Goal: Task Accomplishment & Management: Manage account settings

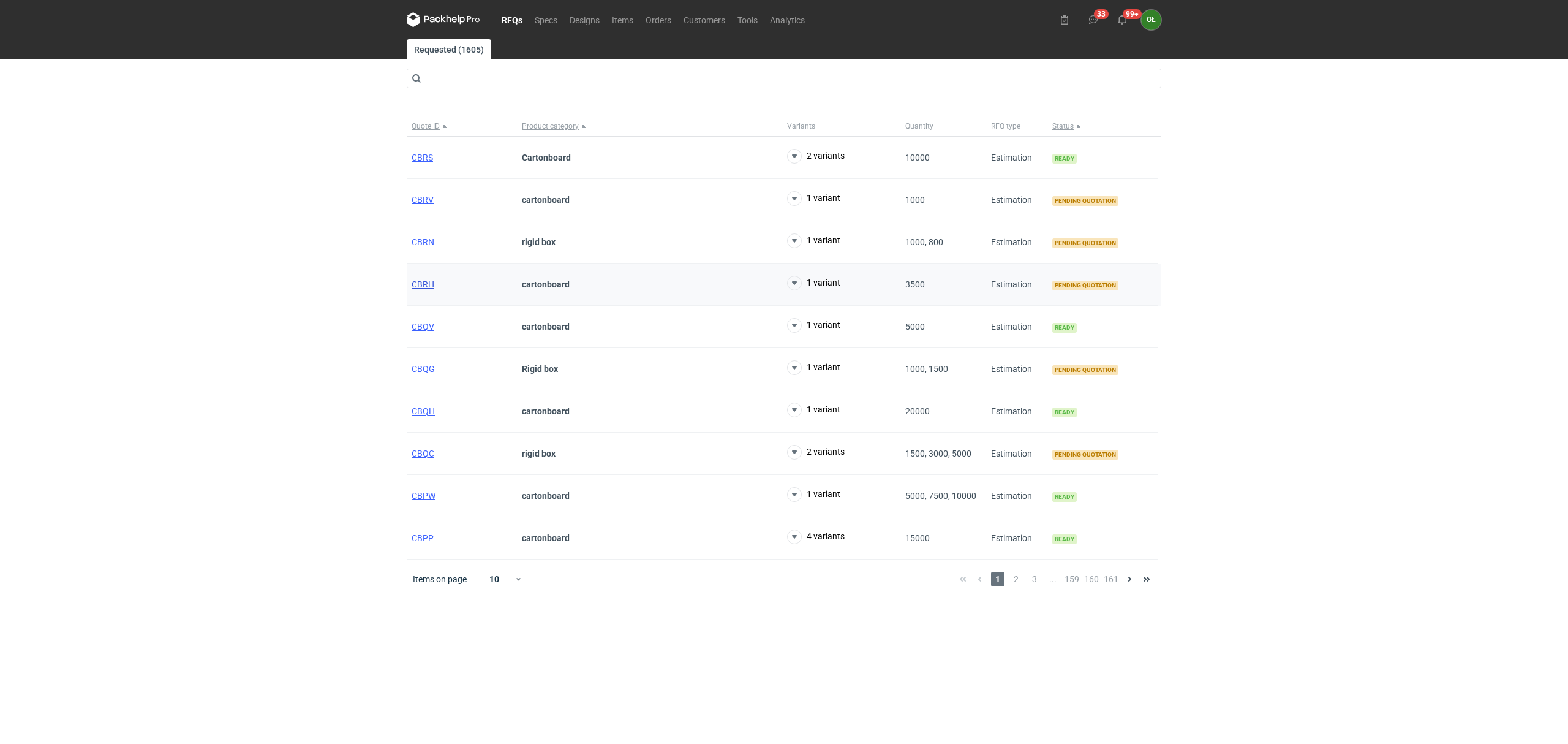
click at [426, 283] on span "CBRH" at bounding box center [423, 284] width 23 height 10
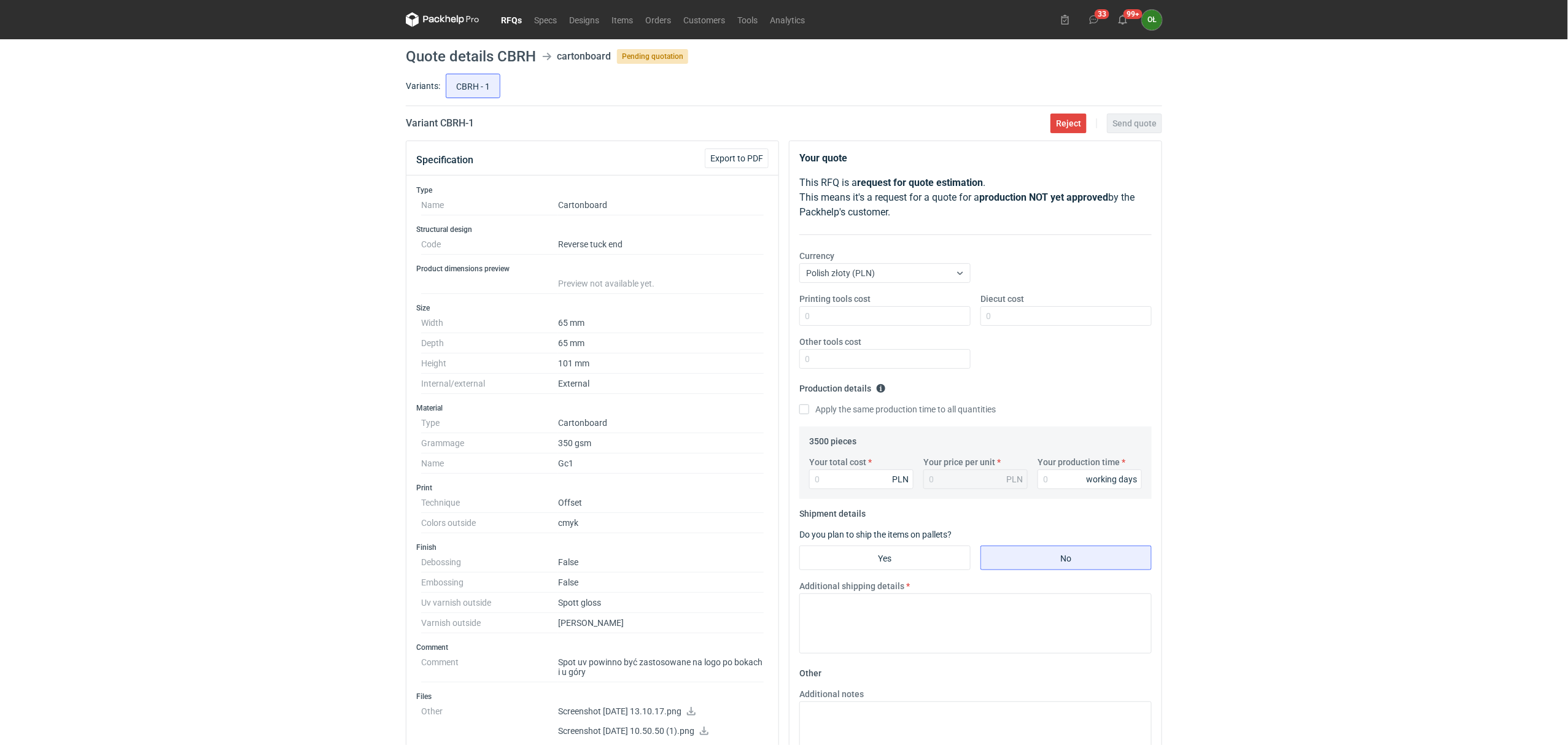
click at [503, 15] on link "RFQs" at bounding box center [511, 19] width 33 height 15
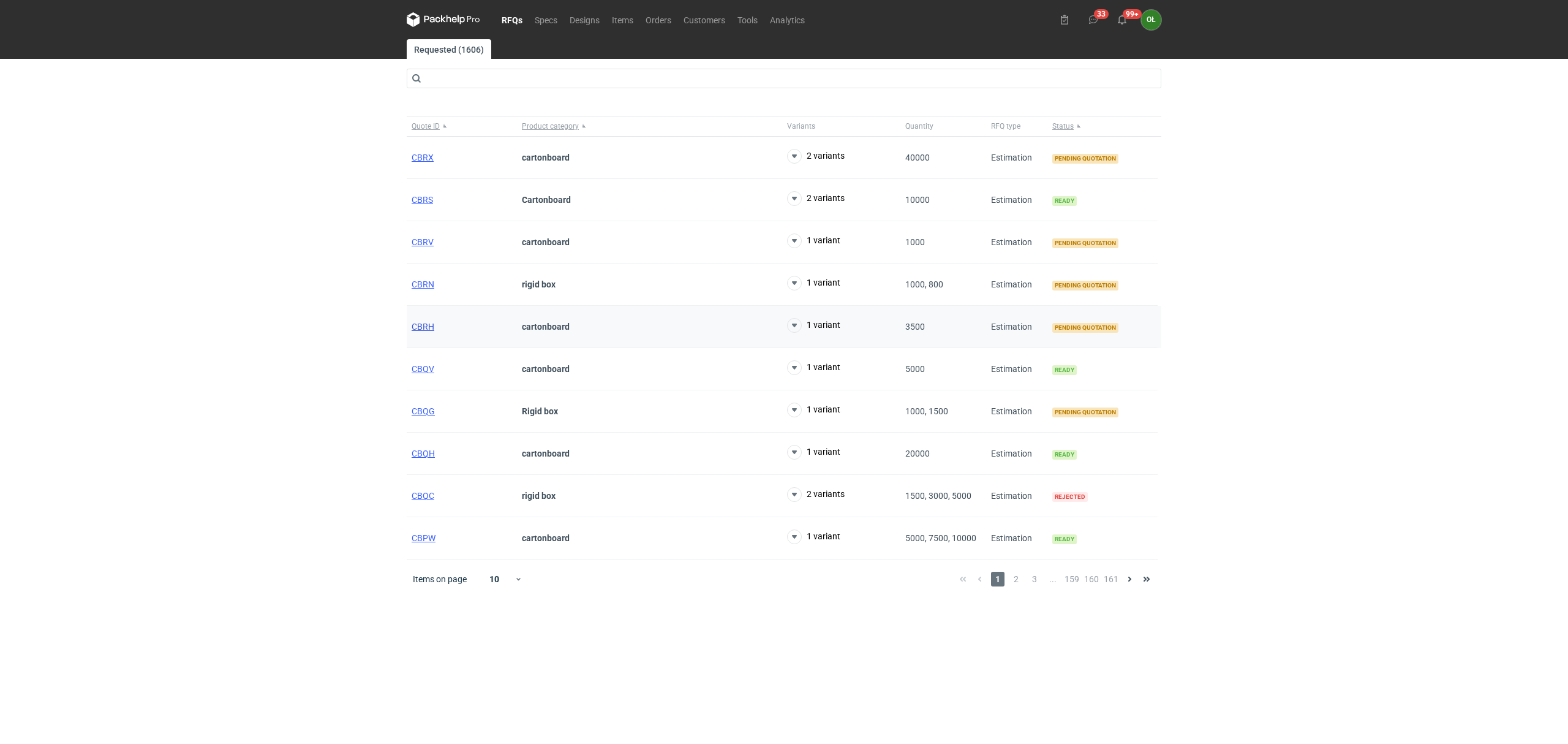
click at [420, 329] on span "CBRH" at bounding box center [423, 326] width 23 height 10
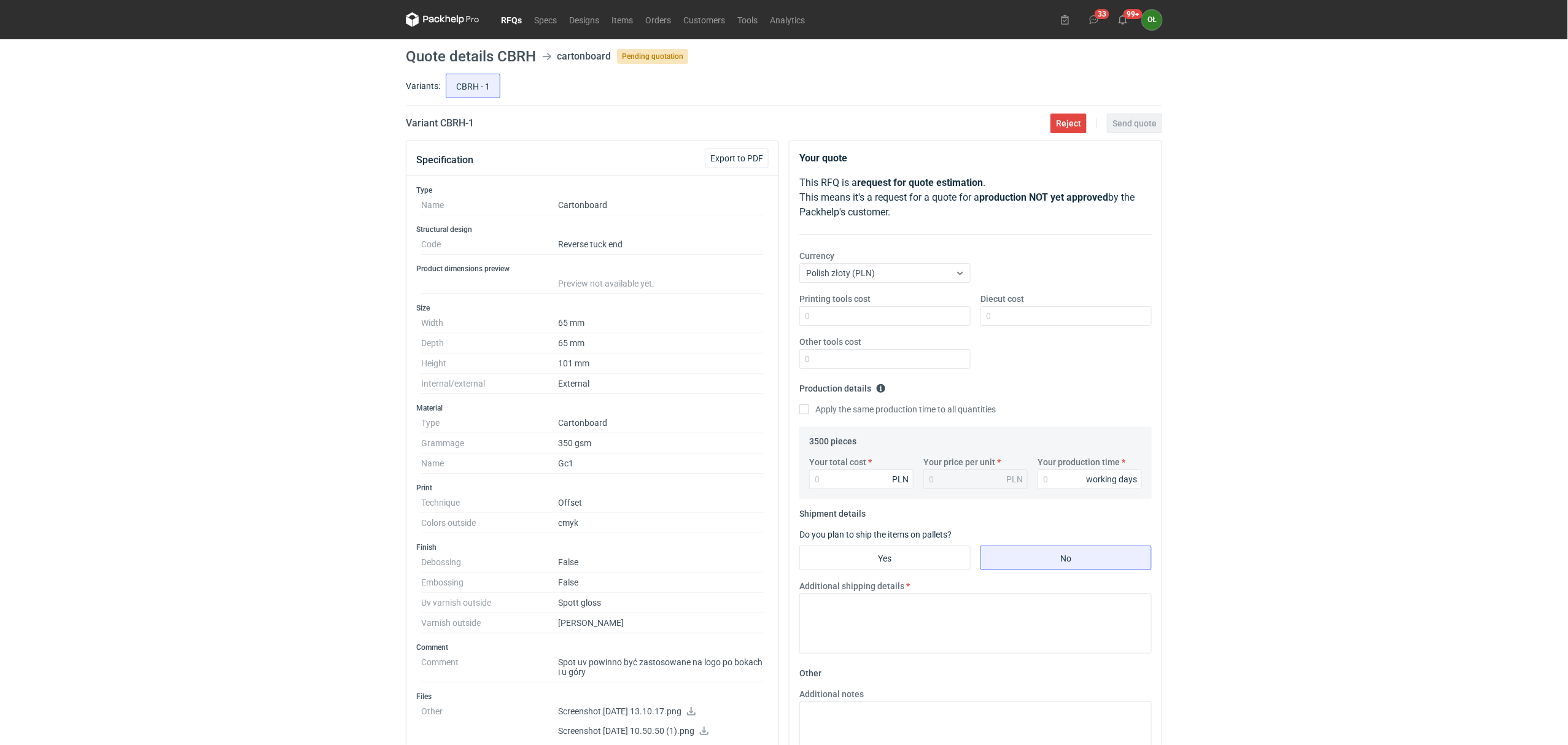
click at [519, 25] on link "RFQs" at bounding box center [511, 19] width 33 height 15
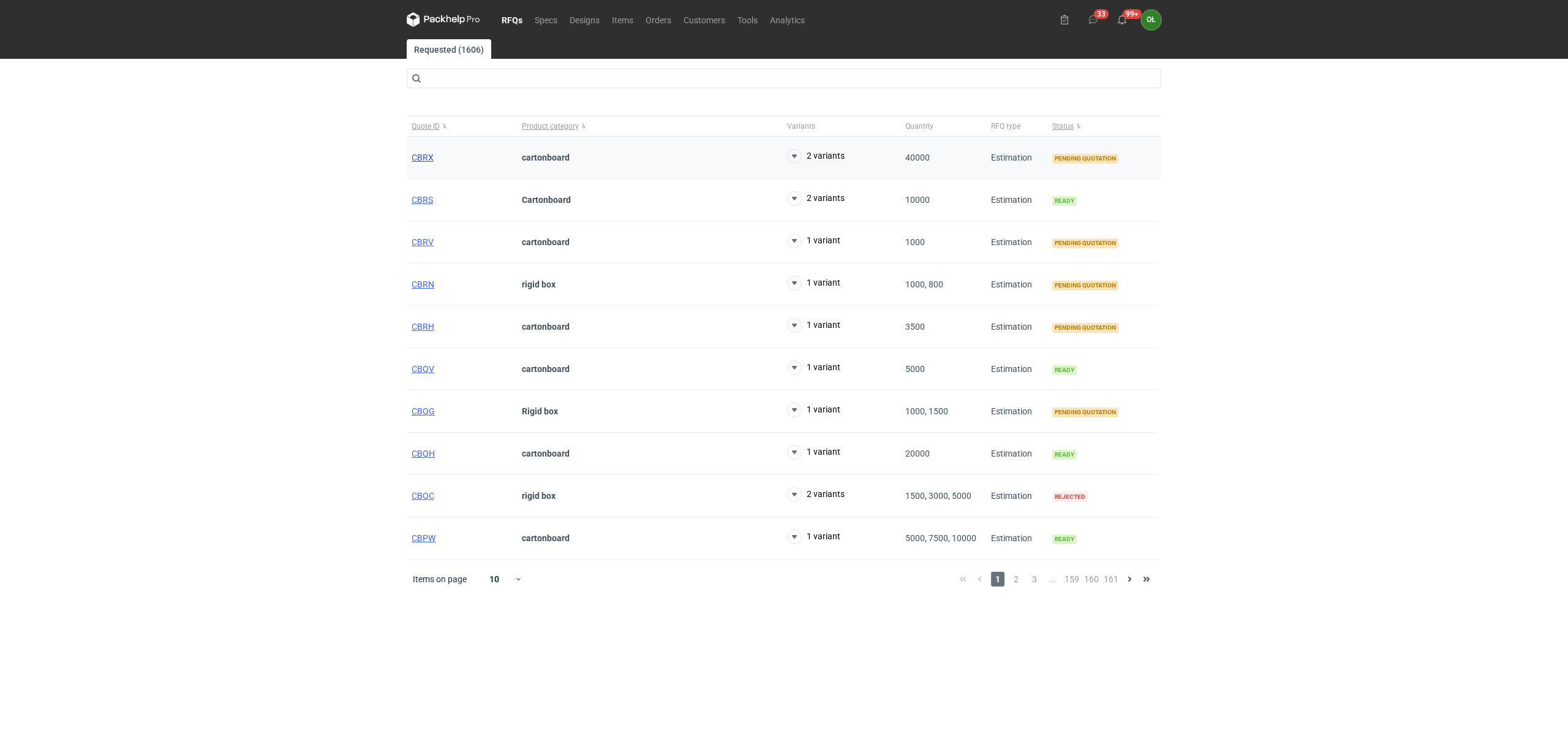
click at [416, 157] on span "CBRX" at bounding box center [422, 157] width 22 height 10
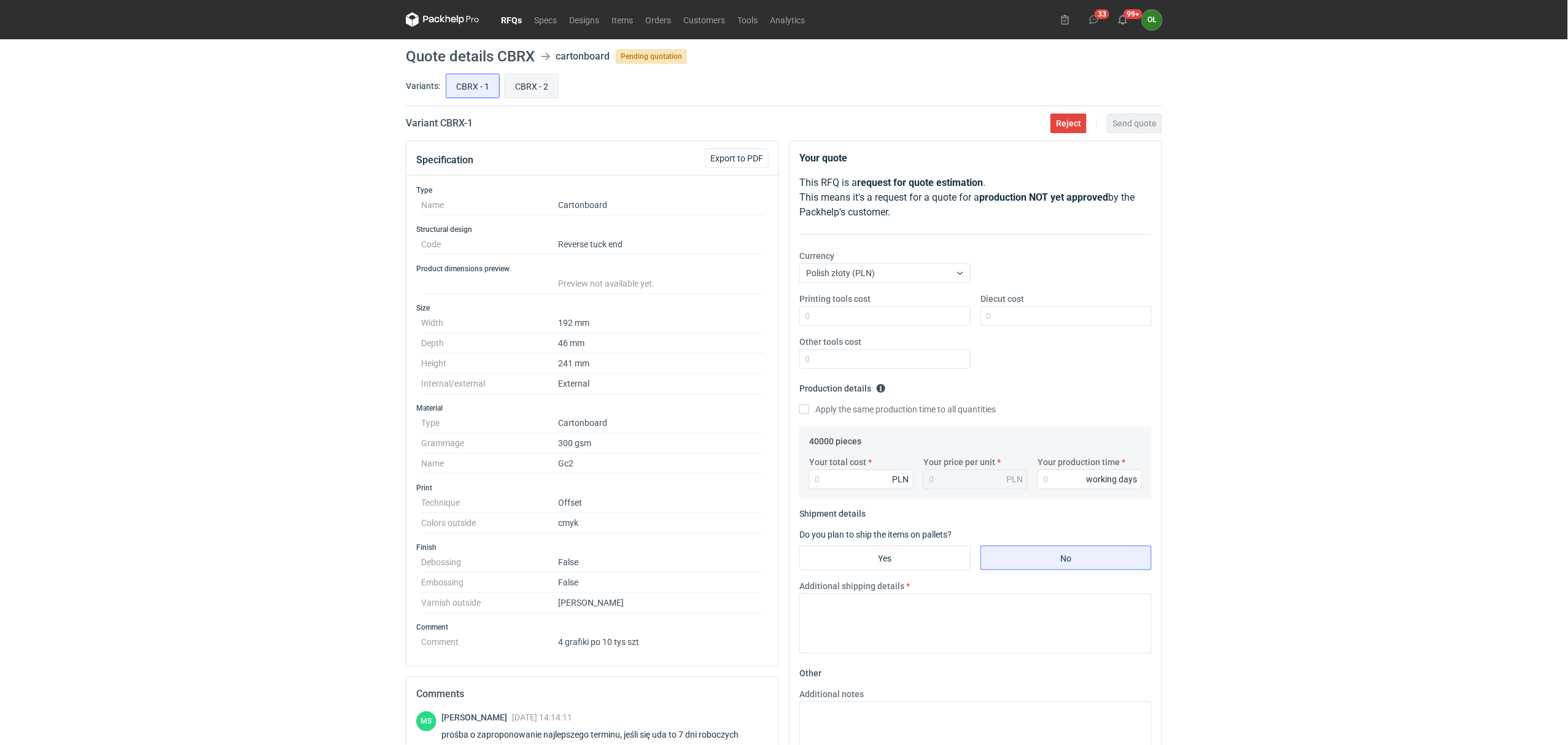
click at [544, 89] on input "CBRX - 2" at bounding box center [531, 86] width 53 height 23
radio input "true"
click at [488, 83] on input "CBRX - 1" at bounding box center [472, 86] width 53 height 23
radio input "true"
click at [533, 84] on input "CBRX - 2" at bounding box center [531, 86] width 53 height 23
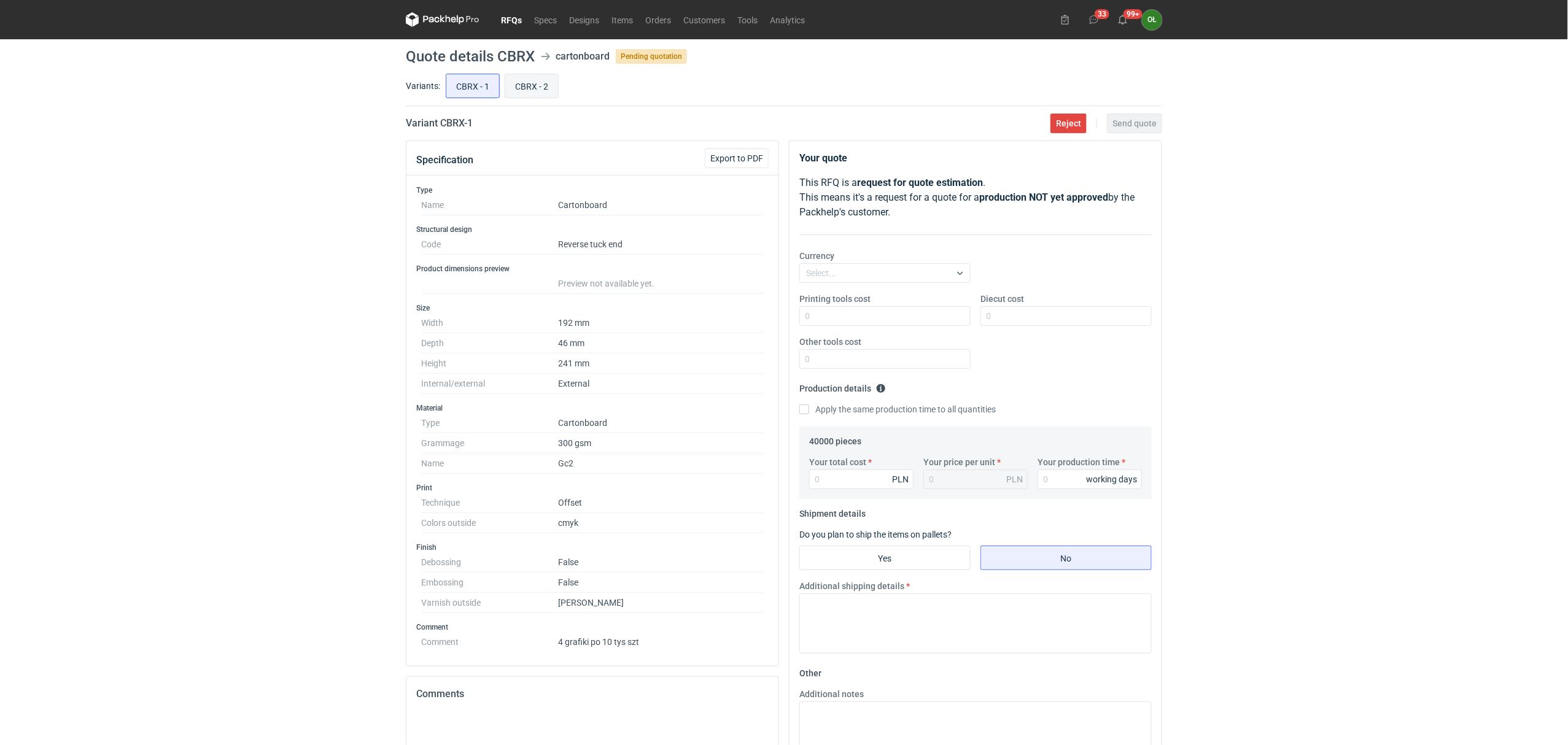
radio input "true"
click at [487, 81] on input "CBRX - 1" at bounding box center [472, 86] width 53 height 23
radio input "true"
click at [541, 79] on input "CBRX - 2" at bounding box center [531, 86] width 53 height 23
radio input "true"
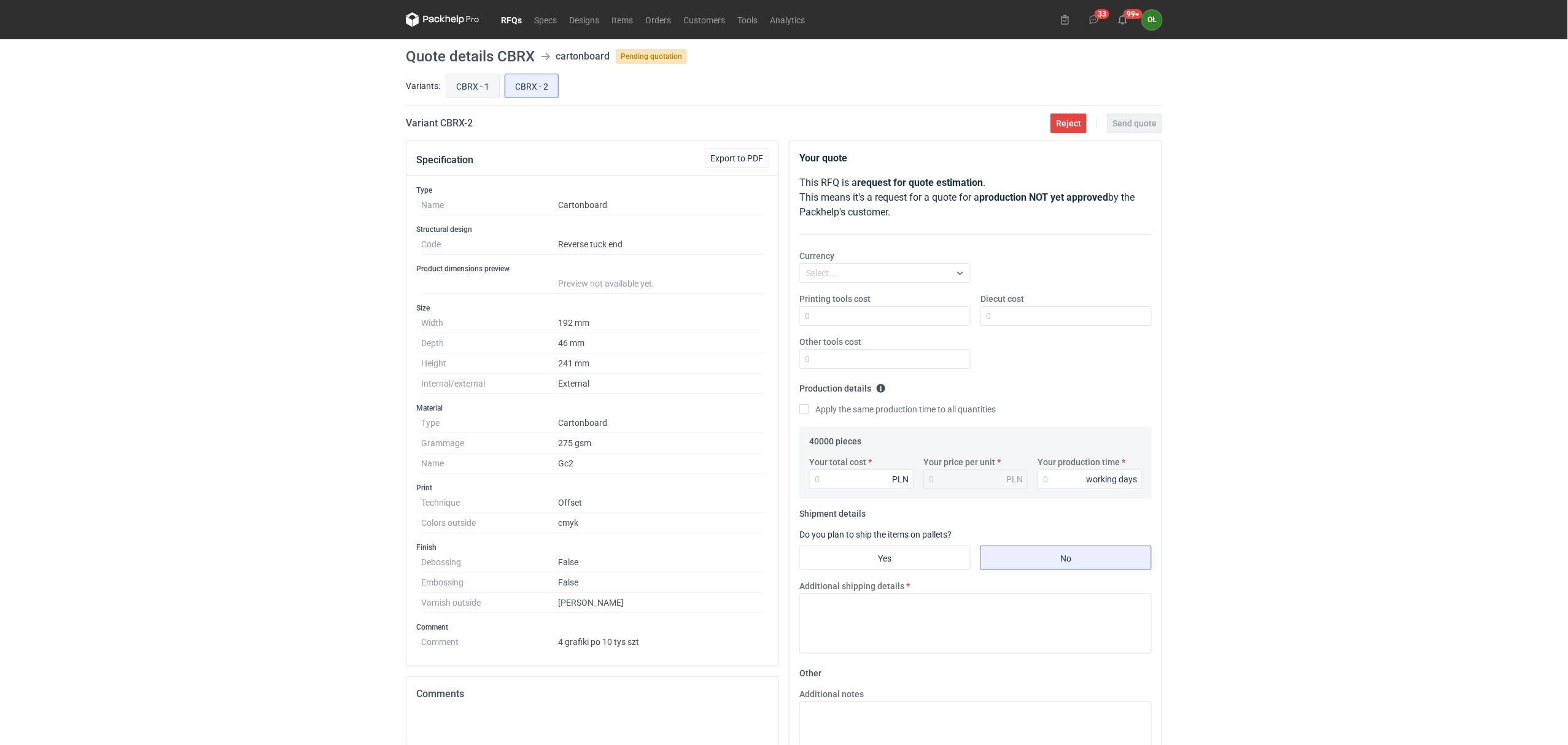
click at [480, 76] on input "CBRX - 1" at bounding box center [472, 86] width 53 height 23
radio input "true"
click at [527, 82] on input "CBRX - 2" at bounding box center [531, 86] width 53 height 23
radio input "true"
click at [474, 81] on input "CBRX - 1" at bounding box center [472, 86] width 53 height 23
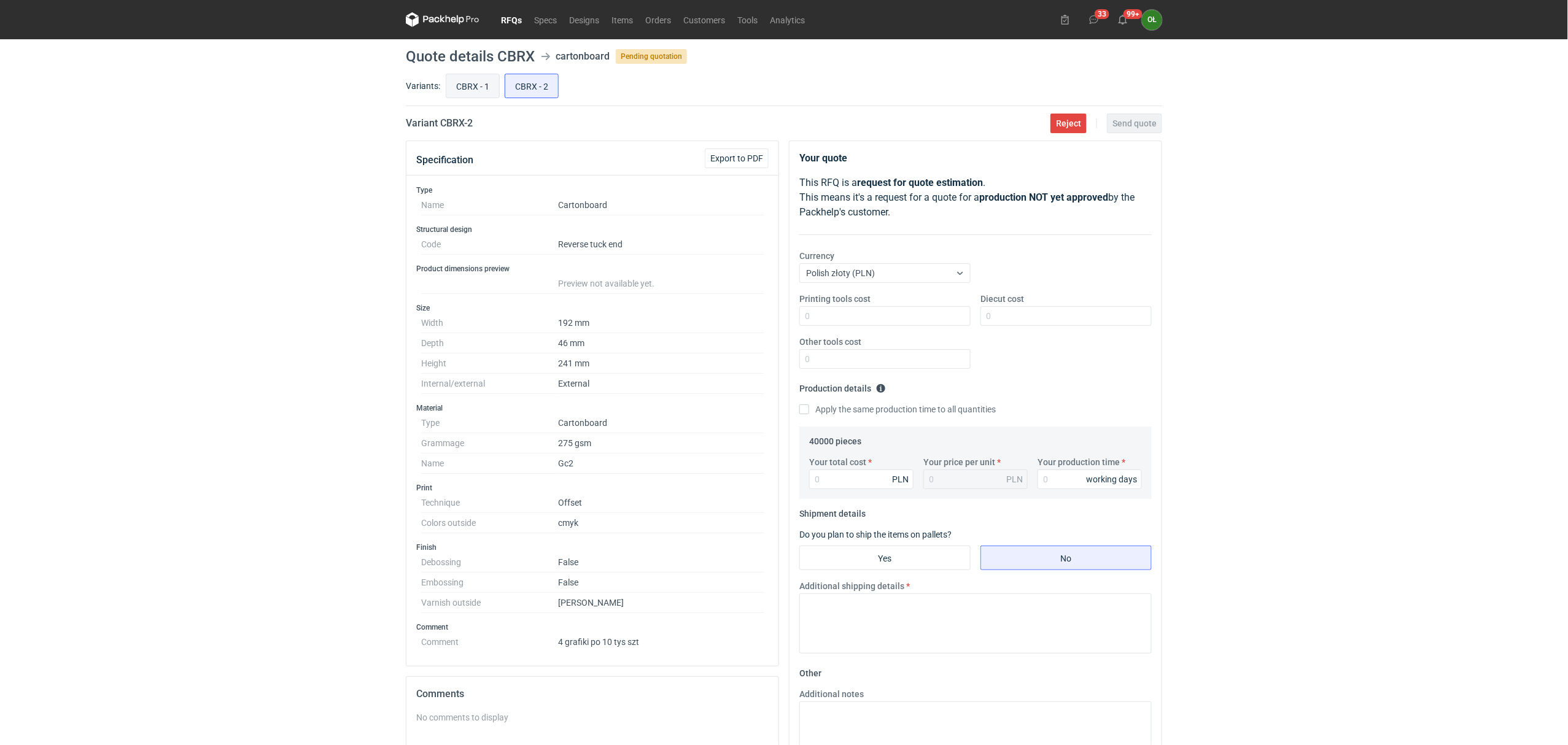
radio input "true"
click at [541, 87] on input "CBRX - 2" at bounding box center [531, 86] width 53 height 23
radio input "true"
click at [481, 83] on input "CBRX - 1" at bounding box center [472, 86] width 53 height 23
radio input "true"
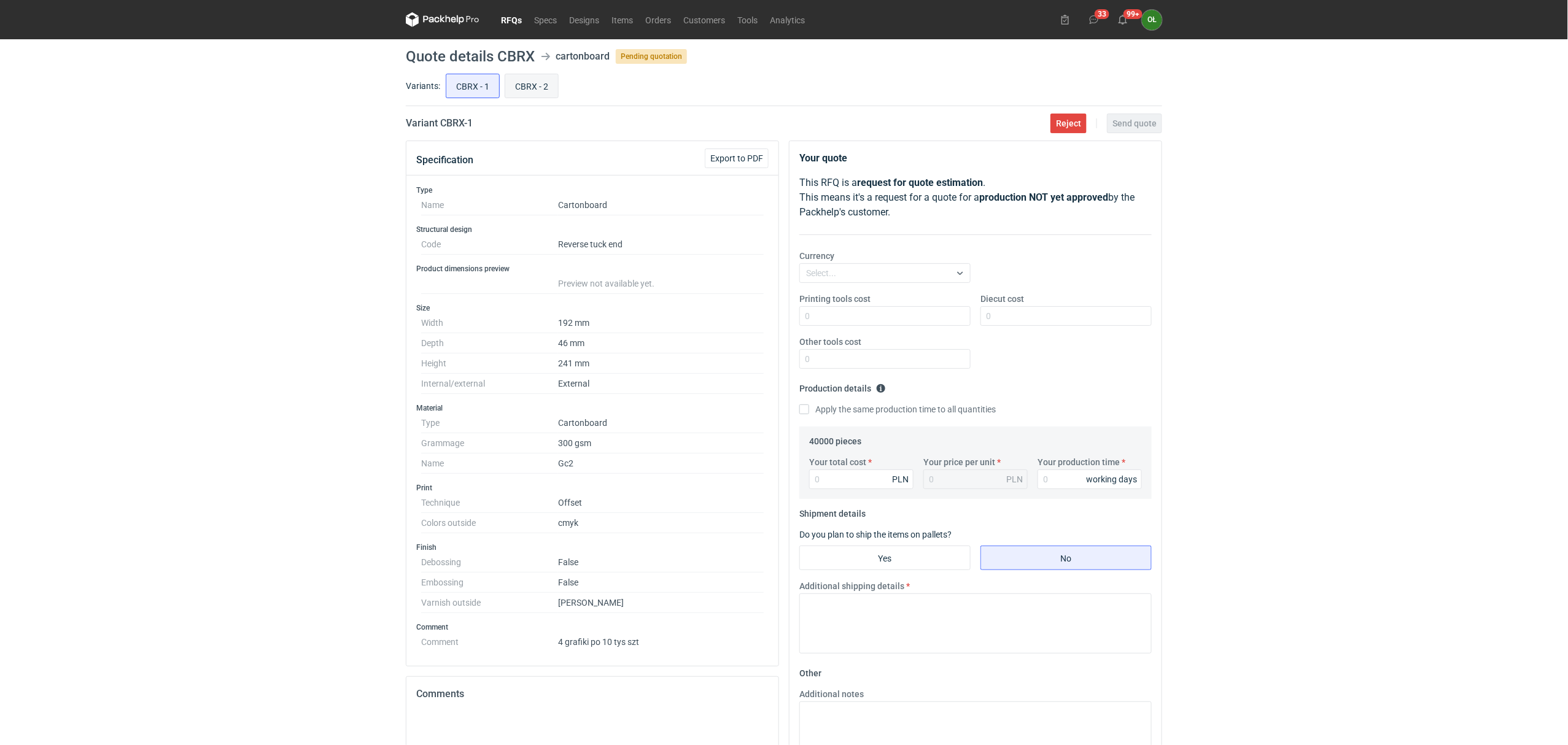
click at [539, 83] on input "CBRX - 2" at bounding box center [531, 86] width 53 height 23
radio input "true"
click at [488, 80] on input "CBRX - 1" at bounding box center [472, 86] width 53 height 23
radio input "true"
click at [531, 80] on input "CBRX - 2" at bounding box center [531, 86] width 53 height 23
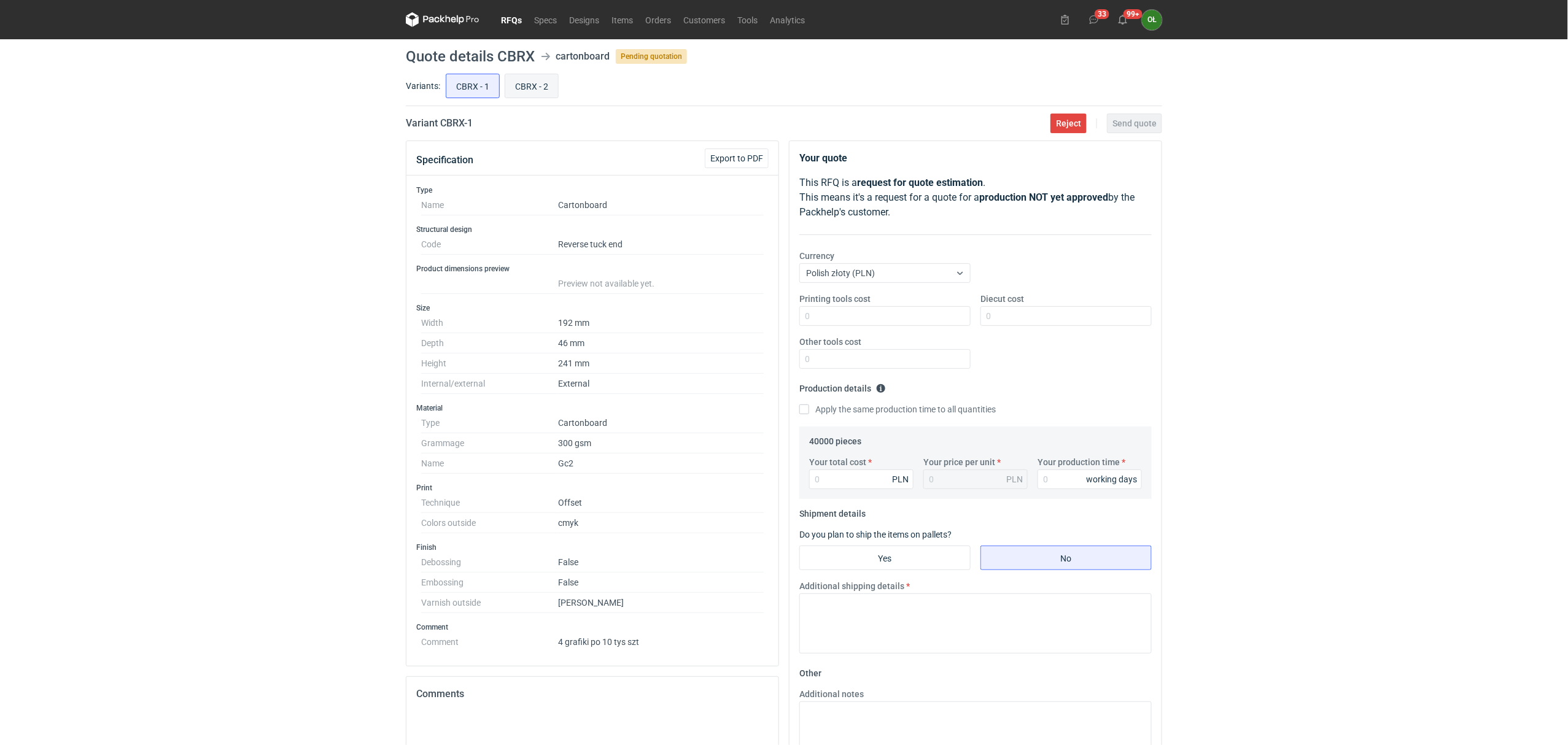
radio input "true"
click at [470, 78] on input "CBRX - 1" at bounding box center [472, 86] width 53 height 23
radio input "true"
drag, startPoint x: 517, startPoint y: 19, endPoint x: 496, endPoint y: 33, distance: 25.2
click at [517, 19] on link "RFQs" at bounding box center [511, 19] width 33 height 15
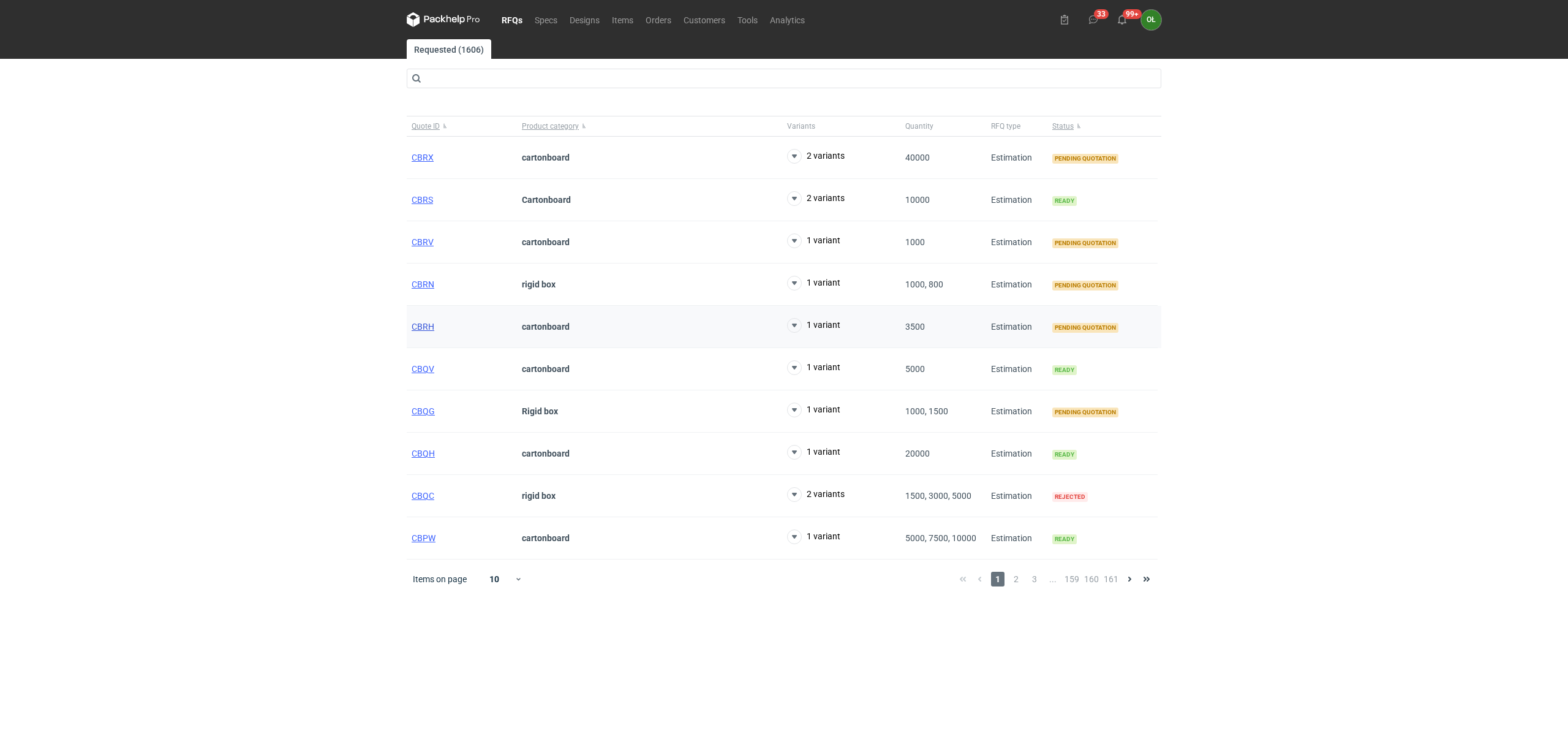
click at [427, 327] on span "CBRH" at bounding box center [423, 326] width 23 height 10
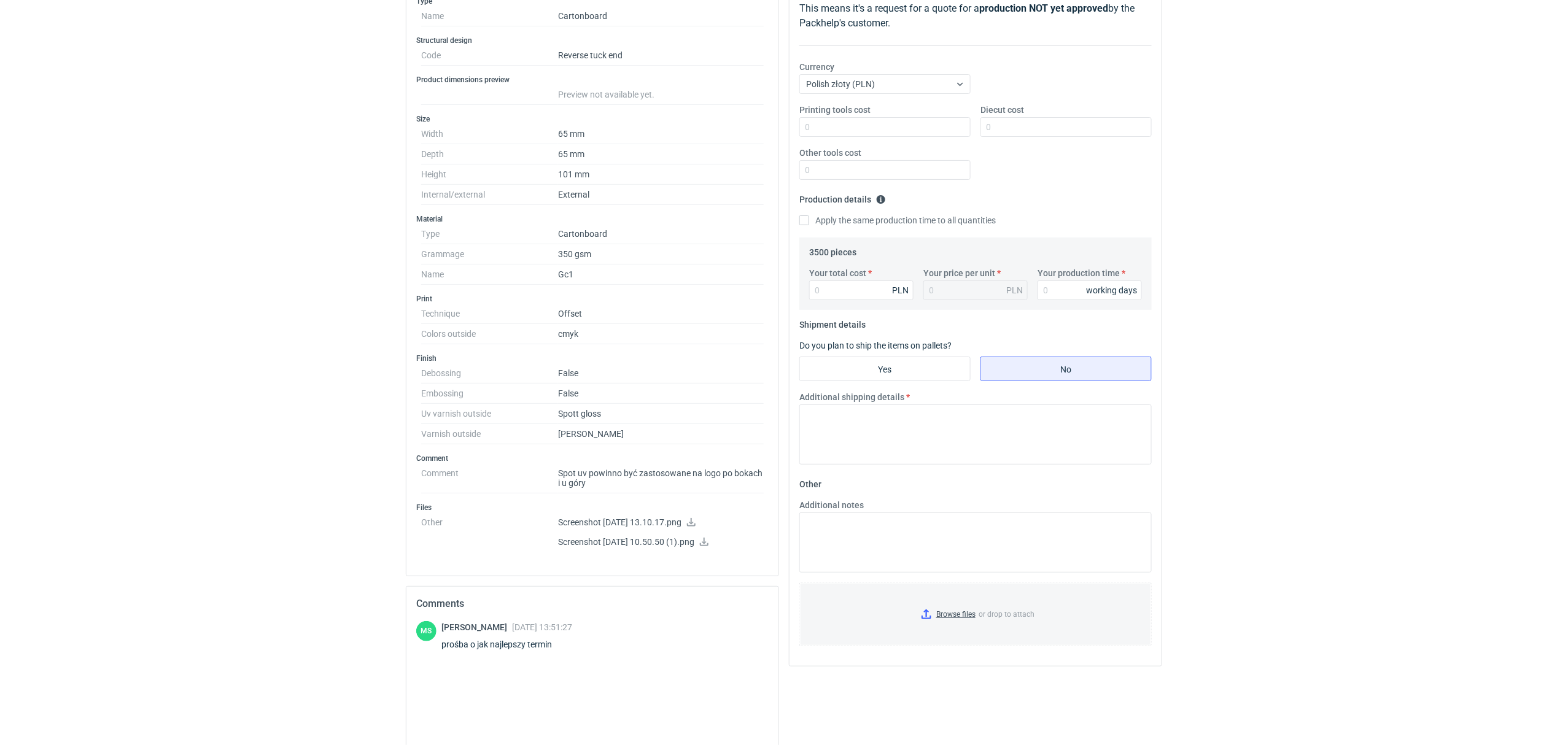
scroll to position [190, 0]
drag, startPoint x: 633, startPoint y: 417, endPoint x: 503, endPoint y: 410, distance: 130.2
click at [502, 410] on dl "Debossing False Embossing False Uv varnish outside Spott gloss Varnish outside …" at bounding box center [592, 402] width 343 height 81
drag, startPoint x: 590, startPoint y: 435, endPoint x: 524, endPoint y: 432, distance: 66.1
click at [524, 432] on dl "Debossing False Embossing False Uv varnish outside Spott gloss Varnish outside …" at bounding box center [592, 402] width 343 height 81
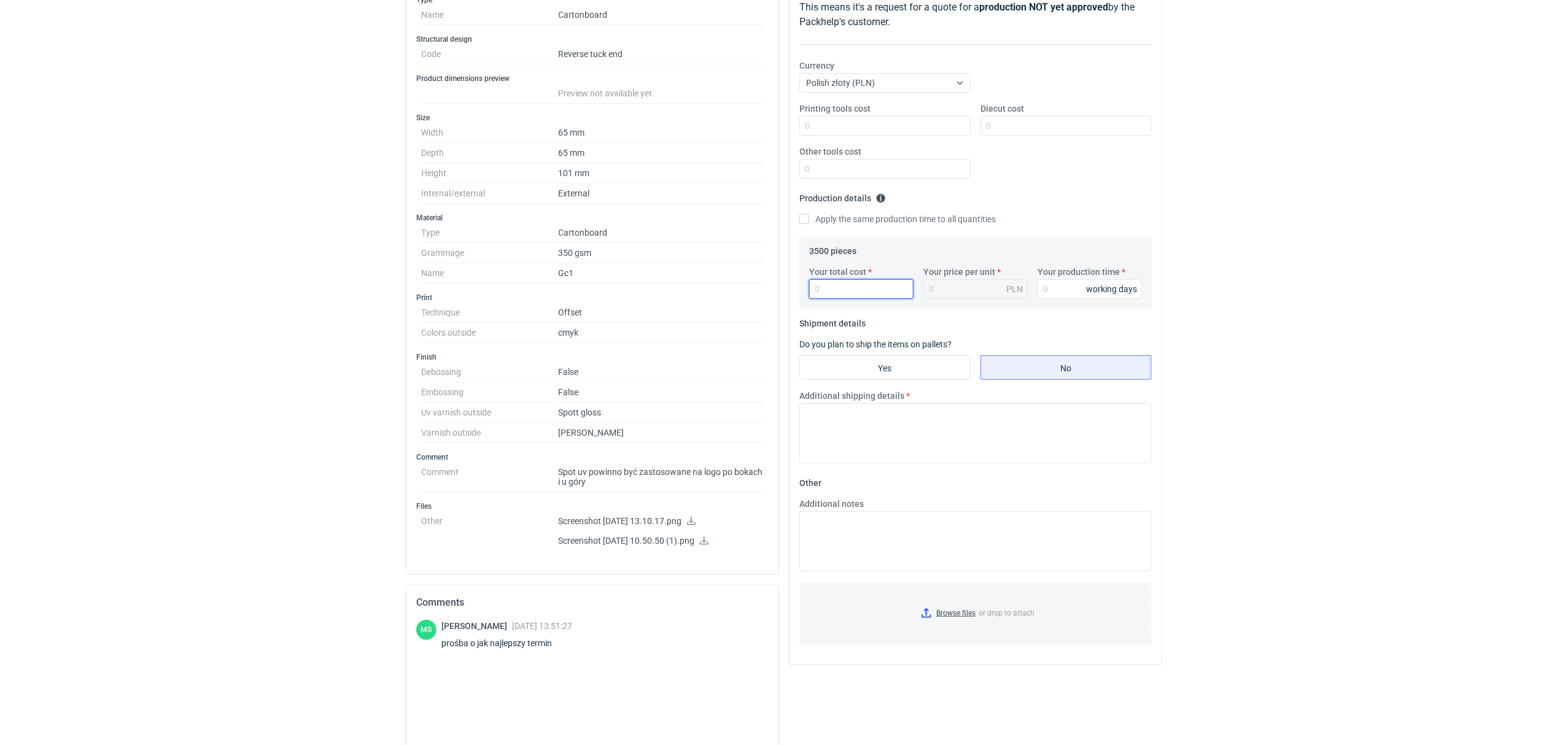
click at [850, 288] on input "Your total cost" at bounding box center [861, 288] width 105 height 19
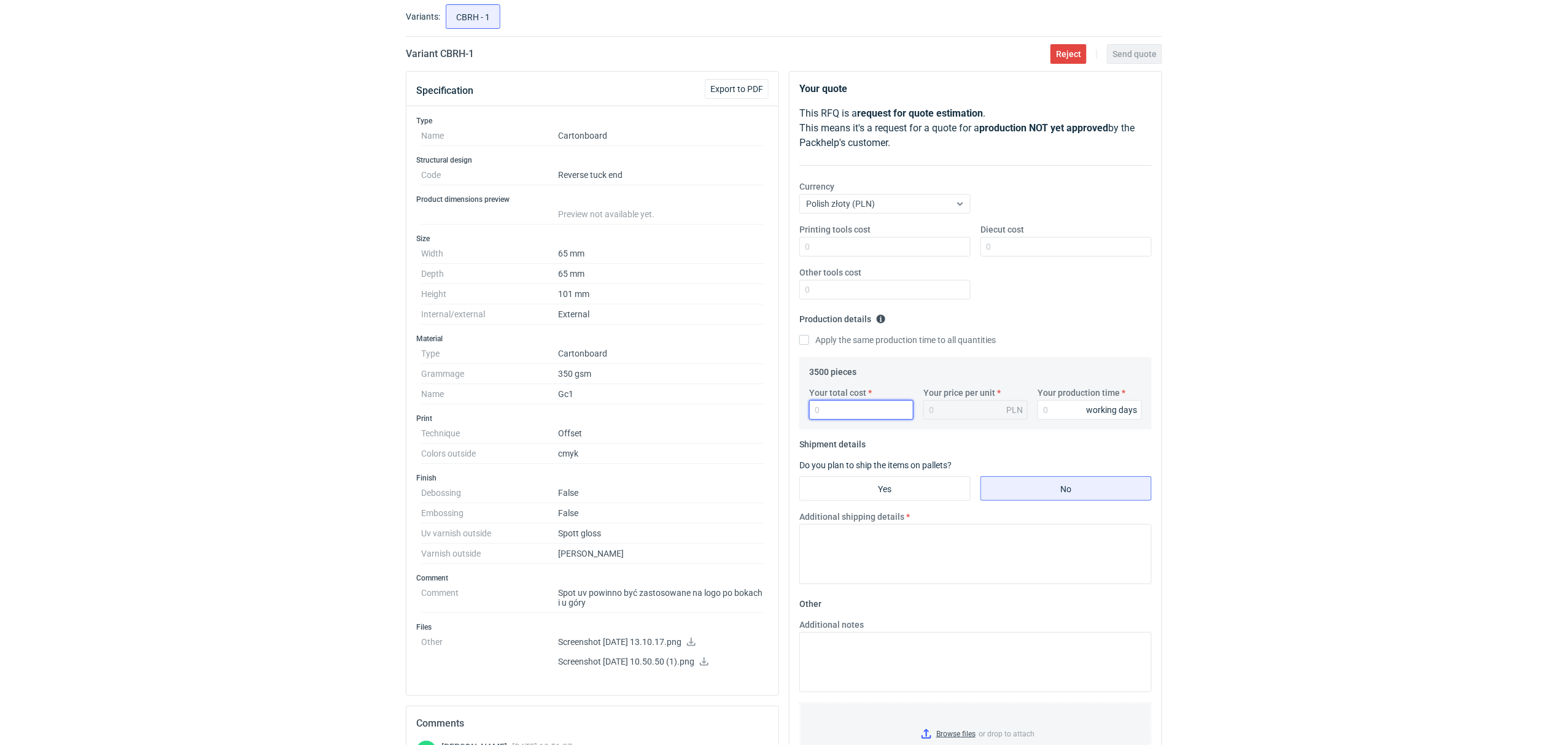
scroll to position [54, 0]
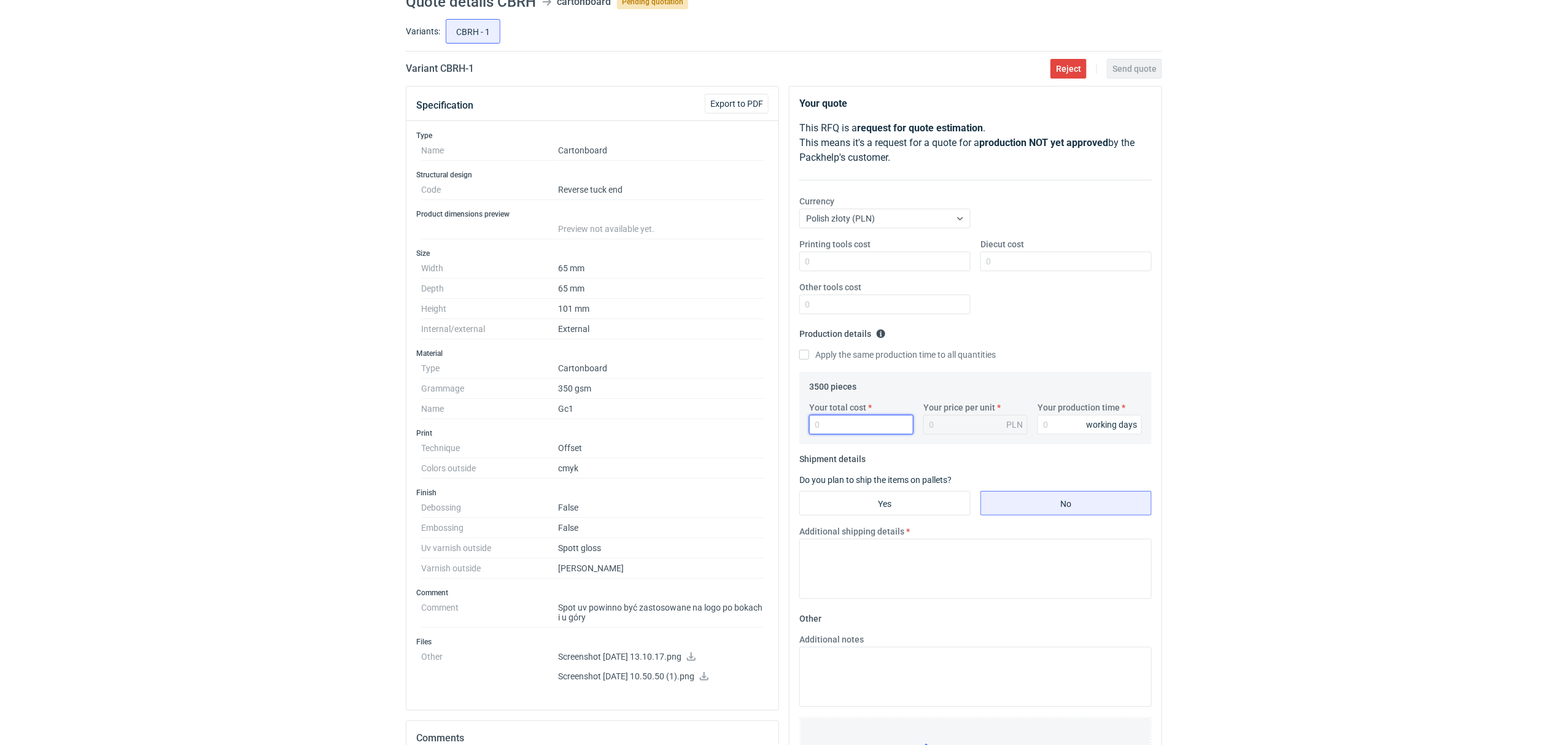
click at [858, 435] on input "Your total cost" at bounding box center [861, 424] width 105 height 19
type input "37"
type input "0.01"
type input "3780"
type input "1.08"
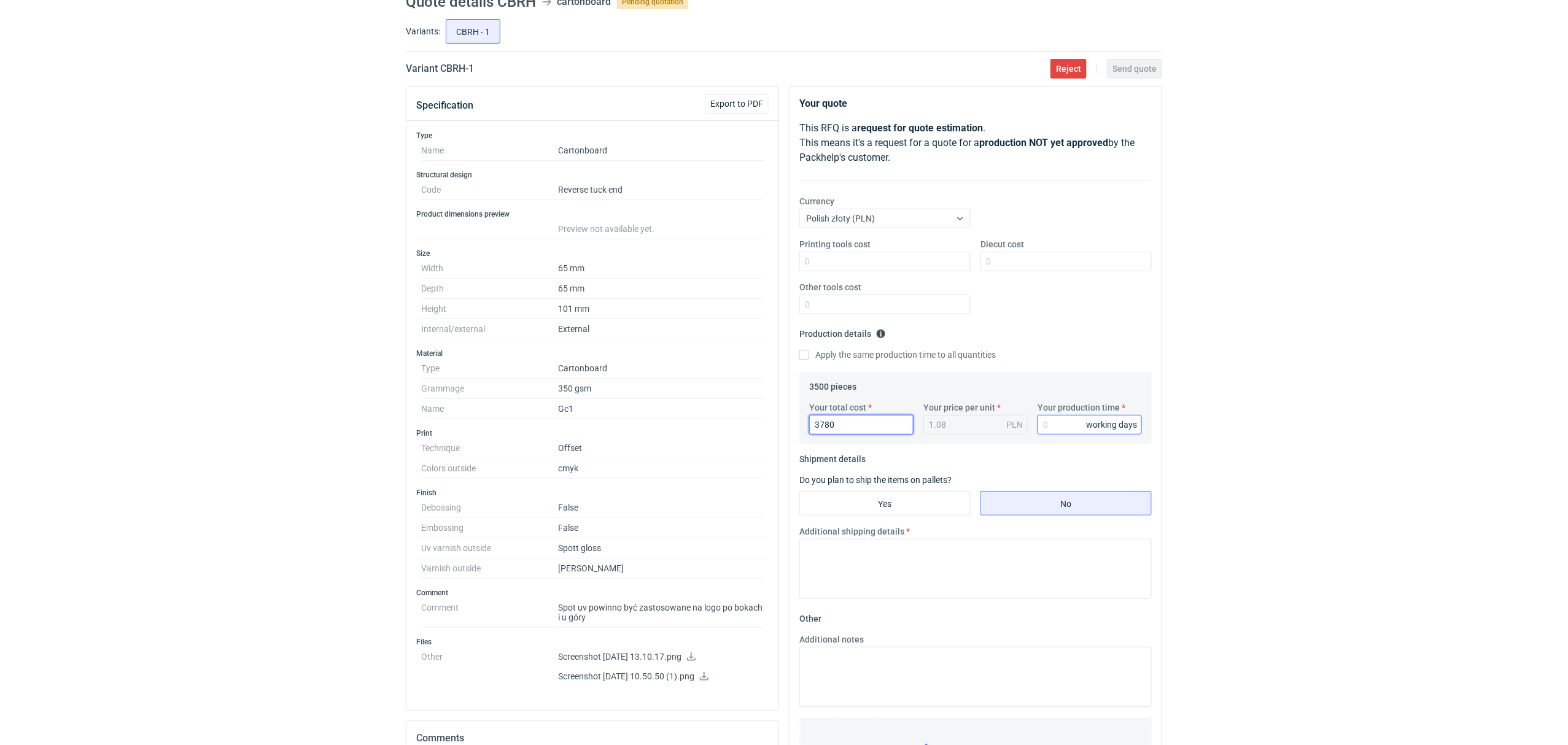
type input "3780"
click at [1056, 426] on input "Your production time" at bounding box center [1090, 424] width 105 height 19
type input "14"
click at [946, 504] on input "Yes" at bounding box center [884, 503] width 170 height 23
radio input "true"
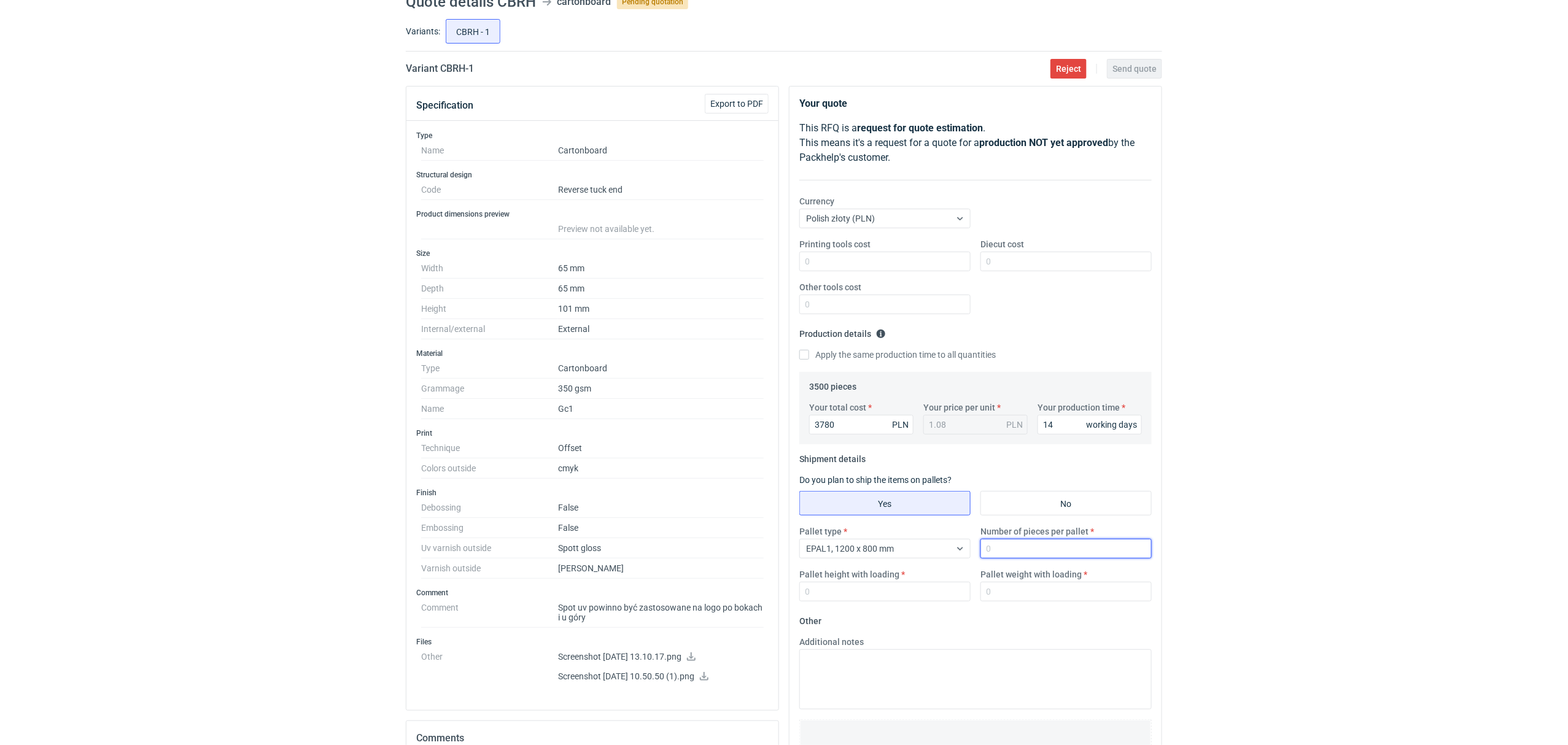
click at [1030, 551] on input "Number of pieces per pallet" at bounding box center [1065, 548] width 171 height 19
type input "3500"
type input "1500"
type input "110"
click at [0, 374] on div "RFQs Specs Designs Items Orders Customers Tools Analytics 33 99+ OŁ Olga Łopato…" at bounding box center [784, 318] width 1568 height 745
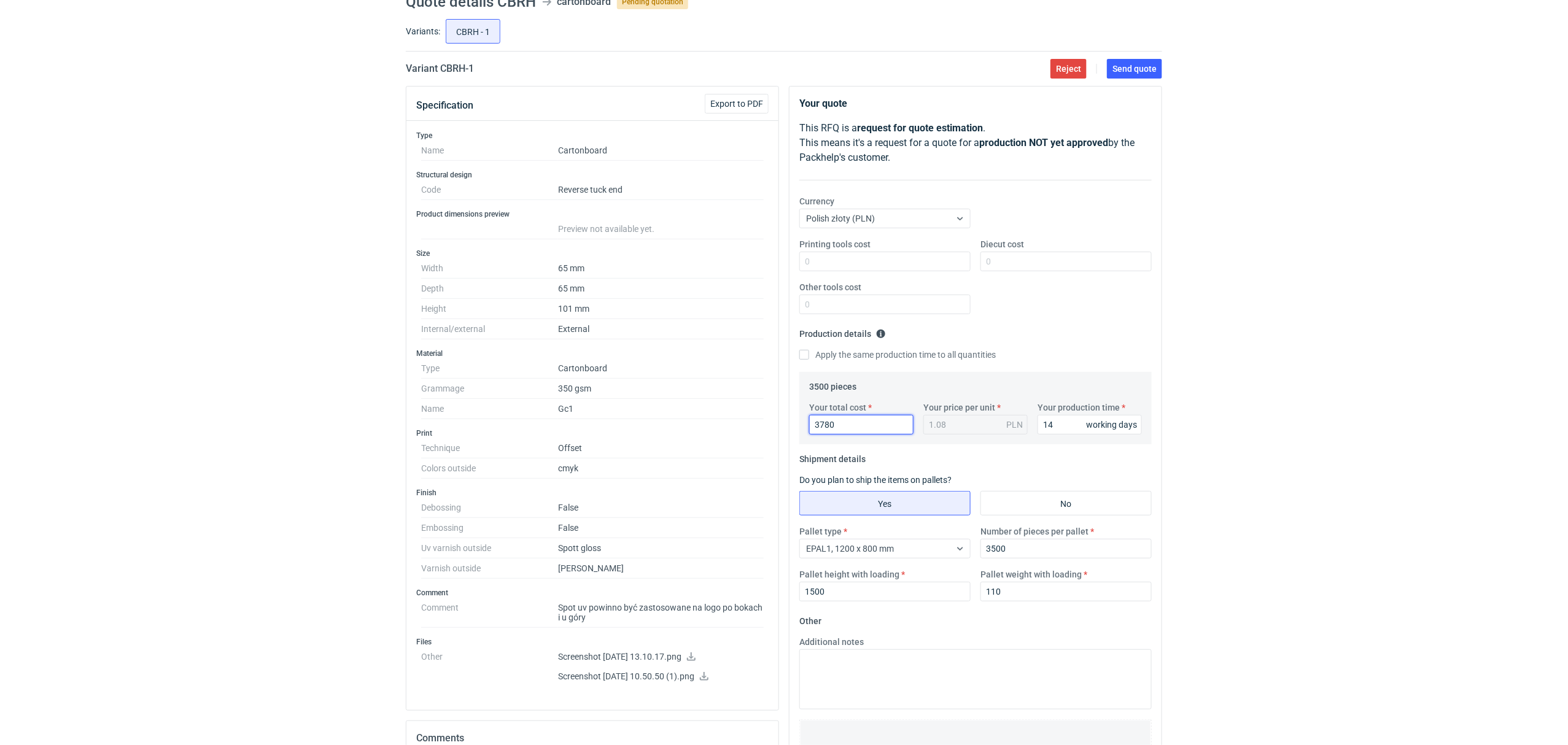
click at [862, 424] on input "3780" at bounding box center [861, 424] width 105 height 19
drag, startPoint x: 874, startPoint y: 426, endPoint x: 774, endPoint y: 423, distance: 100.0
click at [774, 423] on div "Specification Export to PDF Type Name Cartonboard Structural design Code Revers…" at bounding box center [784, 550] width 766 height 929
type input "3"
type input "3160"
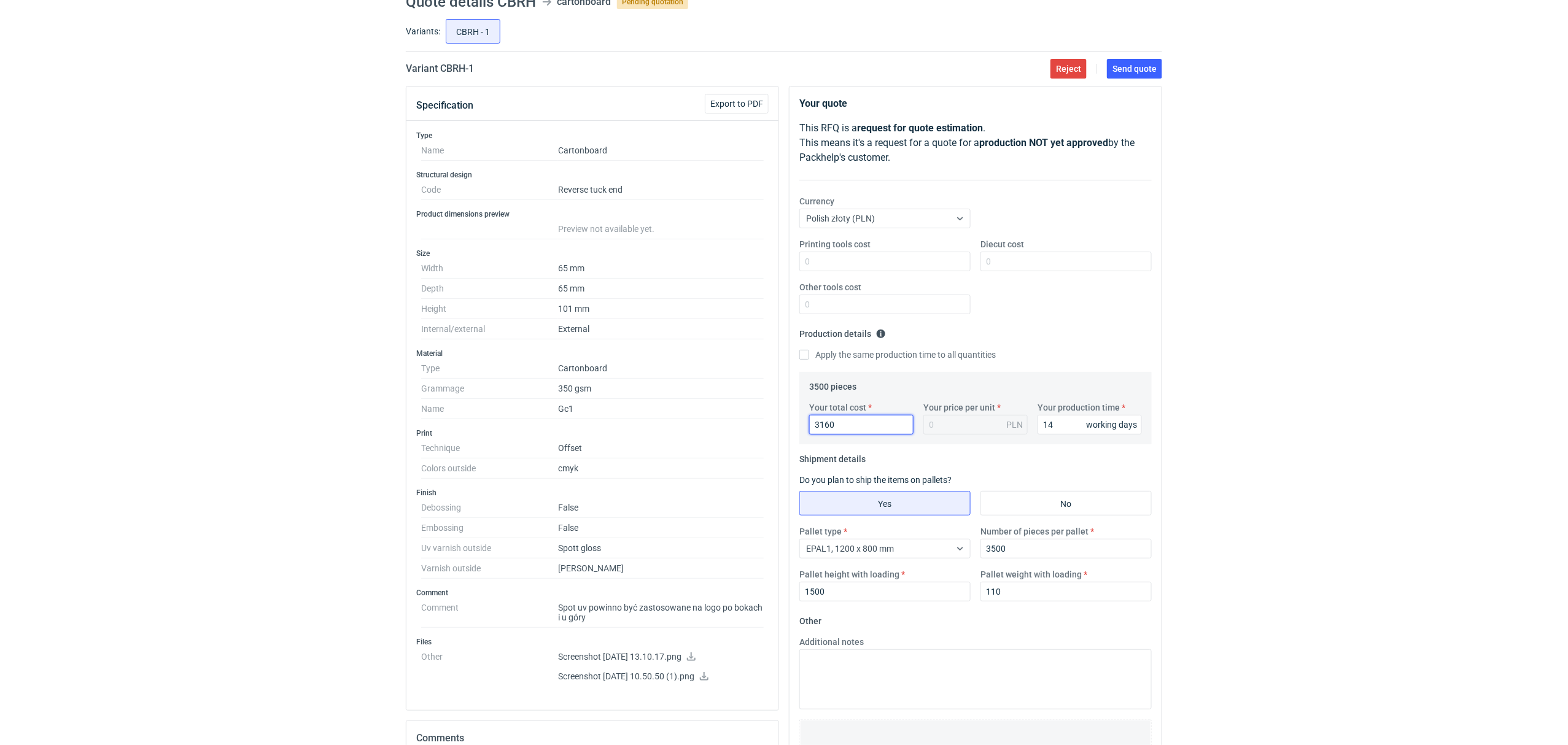
type input "0.9"
drag, startPoint x: 860, startPoint y: 418, endPoint x: 821, endPoint y: 418, distance: 39.0
click at [821, 418] on input "3160" at bounding box center [861, 424] width 105 height 19
type input "3200"
type input "0.91"
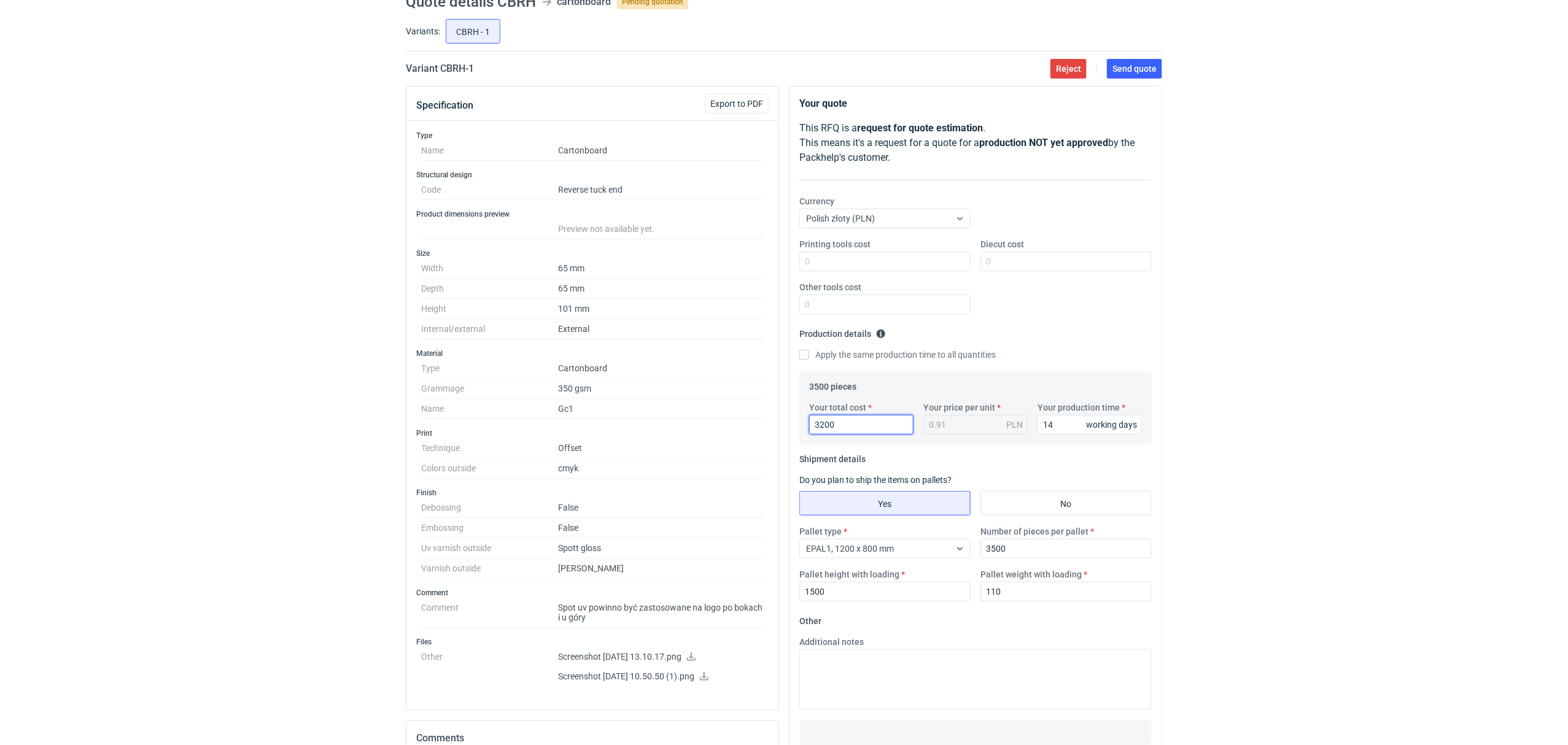
type input "3200"
click at [994, 251] on div "Diecut cost" at bounding box center [1066, 254] width 181 height 33
click at [1010, 264] on input "Diecut cost" at bounding box center [1065, 261] width 171 height 19
type input "850"
click at [1010, 315] on div "Printing tools cost Diecut cost 850 Other tools cost" at bounding box center [976, 281] width 362 height 86
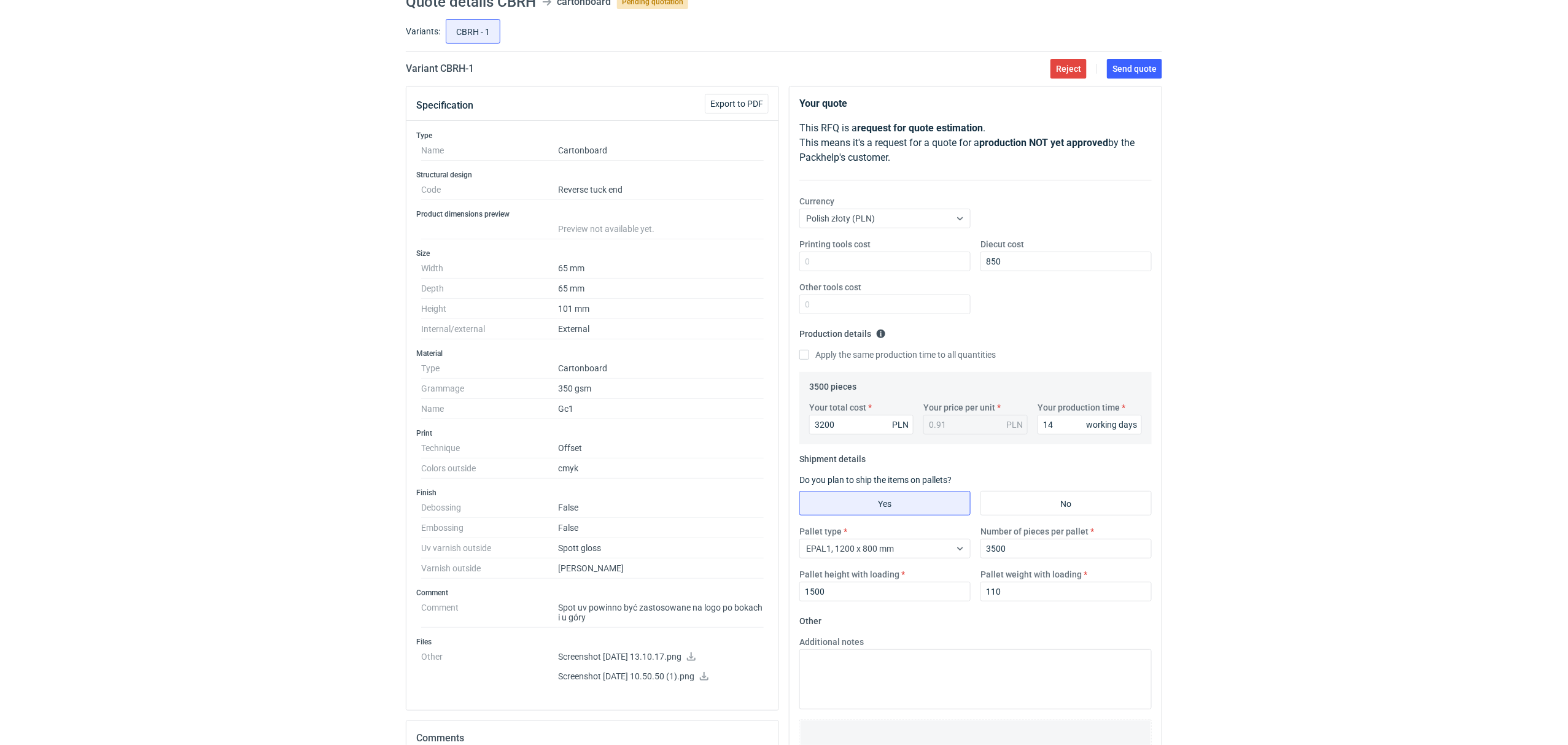
click at [324, 308] on div "RFQs Specs Designs Items Orders Customers Tools Analytics 33 99+ OŁ Olga Łopato…" at bounding box center [784, 318] width 1568 height 745
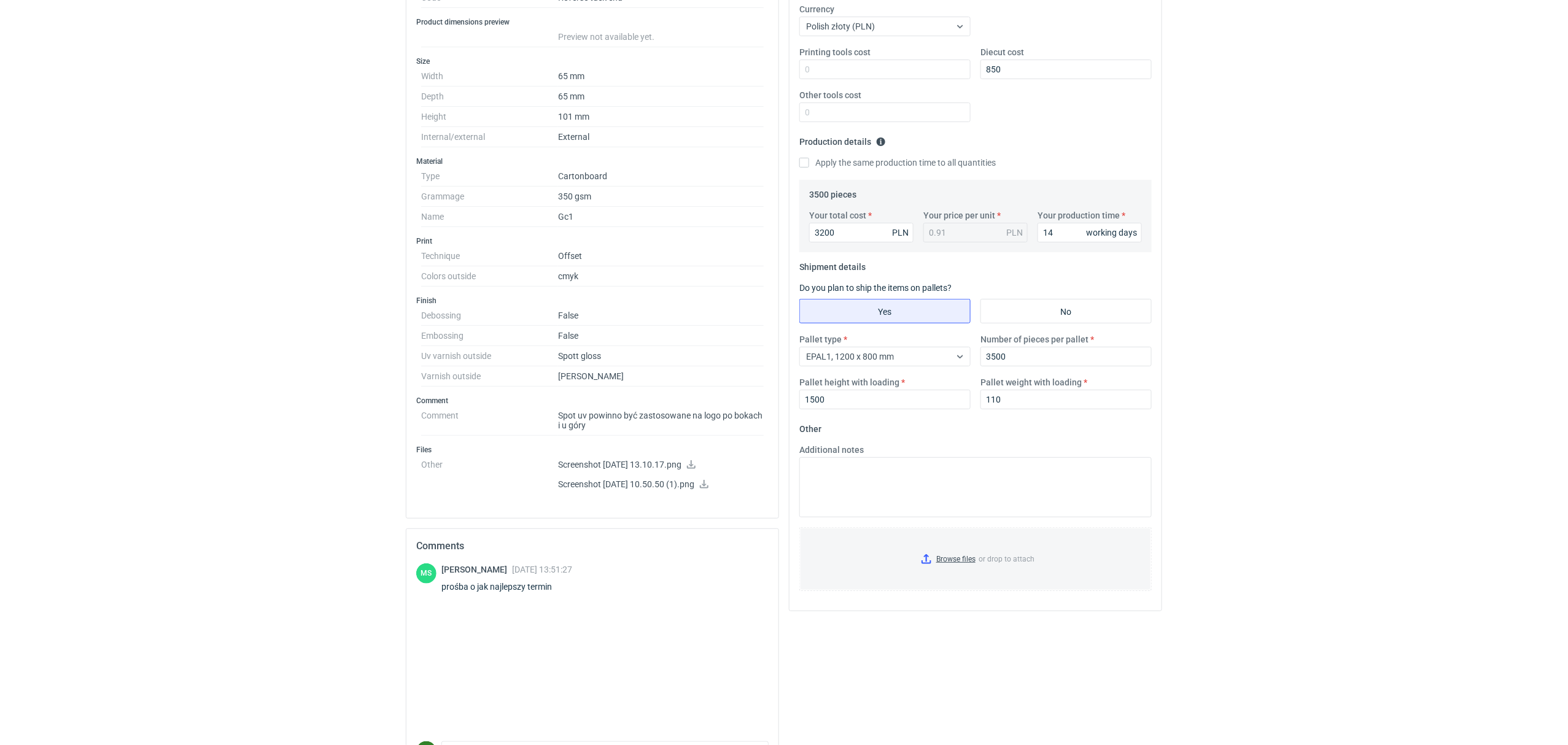
scroll to position [272, 0]
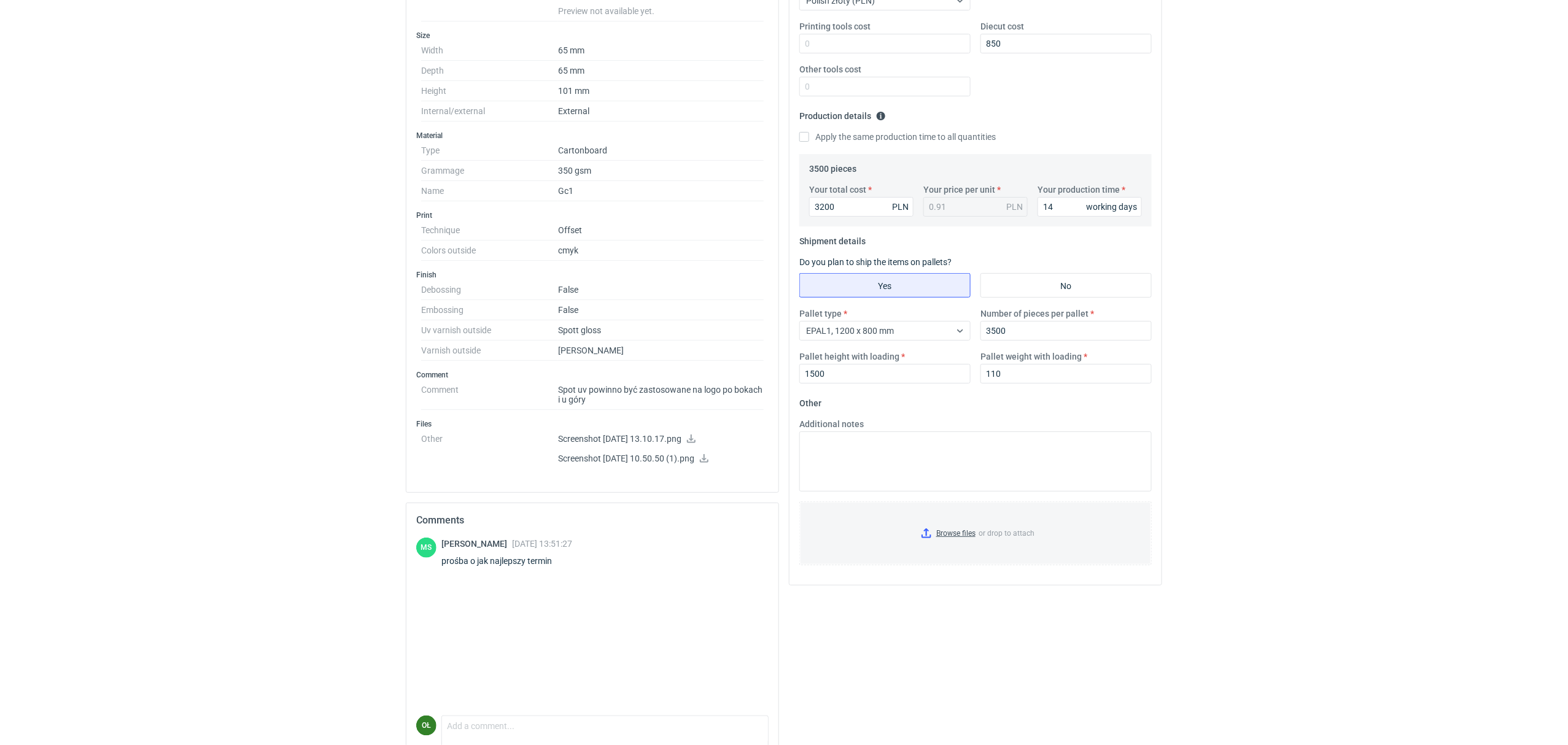
click at [709, 461] on icon at bounding box center [704, 458] width 10 height 9
click at [696, 443] on icon at bounding box center [691, 439] width 9 height 9
click at [1202, 256] on div "RFQs Specs Designs Items Orders Customers Tools Analytics 33 99+ OŁ Olga Łopato…" at bounding box center [784, 100] width 1568 height 745
click at [855, 212] on input "3200" at bounding box center [861, 207] width 105 height 19
click at [877, 207] on input "3200" at bounding box center [861, 207] width 105 height 19
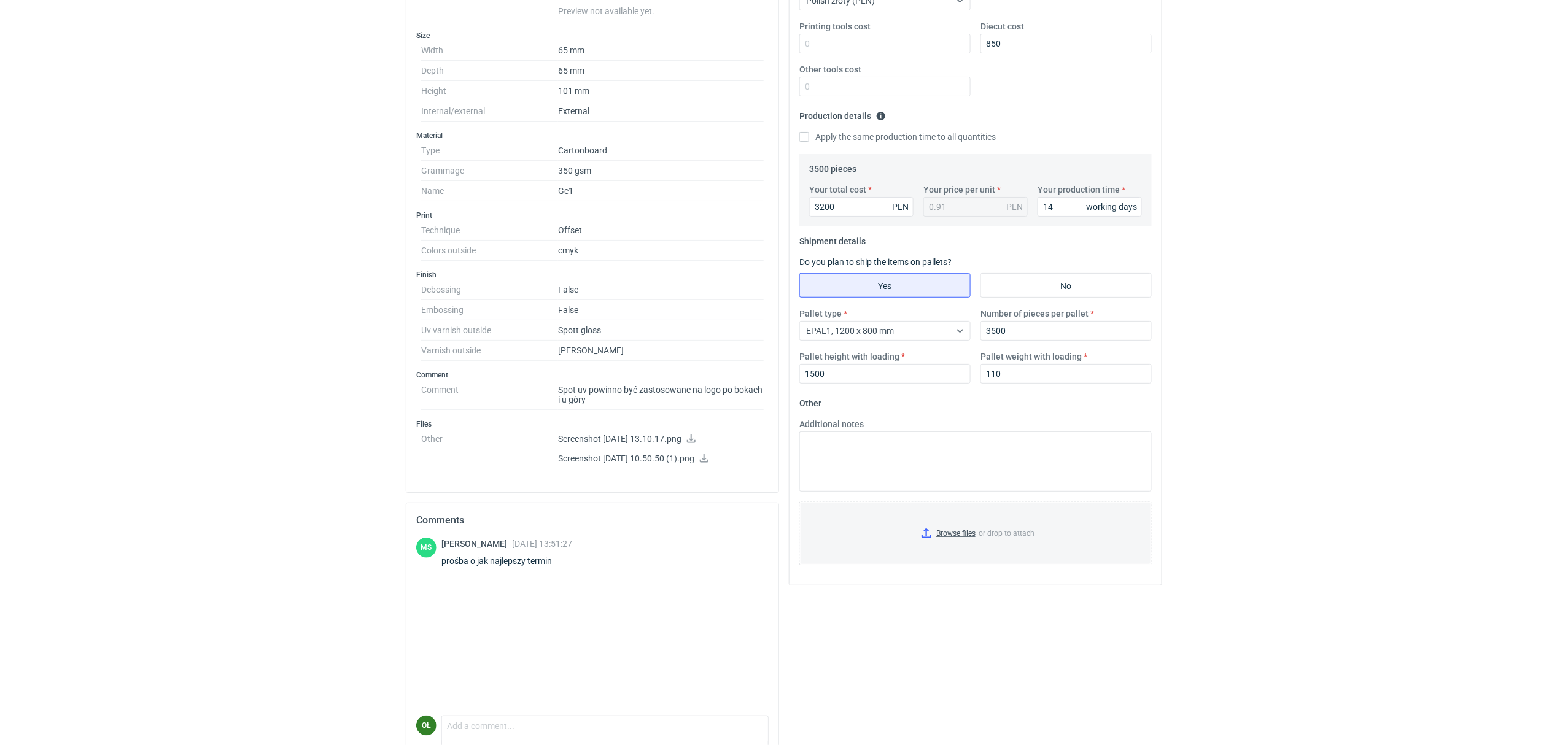
click at [941, 243] on fieldset "Shipment details Do you plan to ship the items on pallets? Yes No Pallet type E…" at bounding box center [975, 312] width 352 height 162
drag, startPoint x: 841, startPoint y: 217, endPoint x: 843, endPoint y: 209, distance: 8.2
click at [841, 216] on div "Your total cost 3200 PLN Your price per unit 0.91 PLN Your production time 14 w…" at bounding box center [976, 205] width 343 height 43
drag, startPoint x: 843, startPoint y: 207, endPoint x: 755, endPoint y: 206, distance: 88.0
click at [755, 206] on div "Specification Export to PDF Type Name Cartonboard Structural design Code Revers…" at bounding box center [784, 332] width 766 height 929
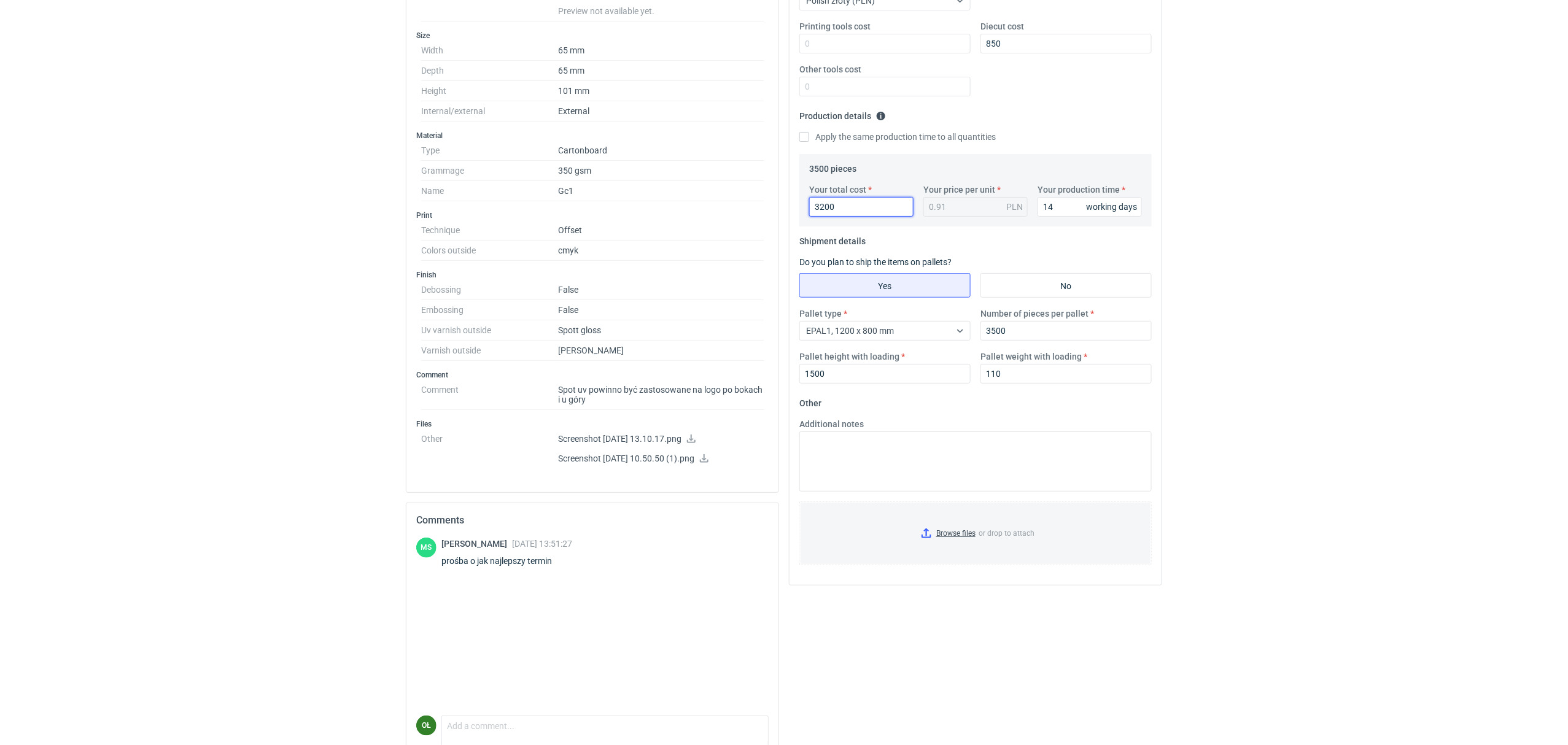
type input "3"
type input "3380"
type input "0.97"
type input "3380"
click at [1005, 259] on fieldset "Shipment details Do you plan to ship the items on pallets? Yes No Pallet type E…" at bounding box center [975, 312] width 352 height 162
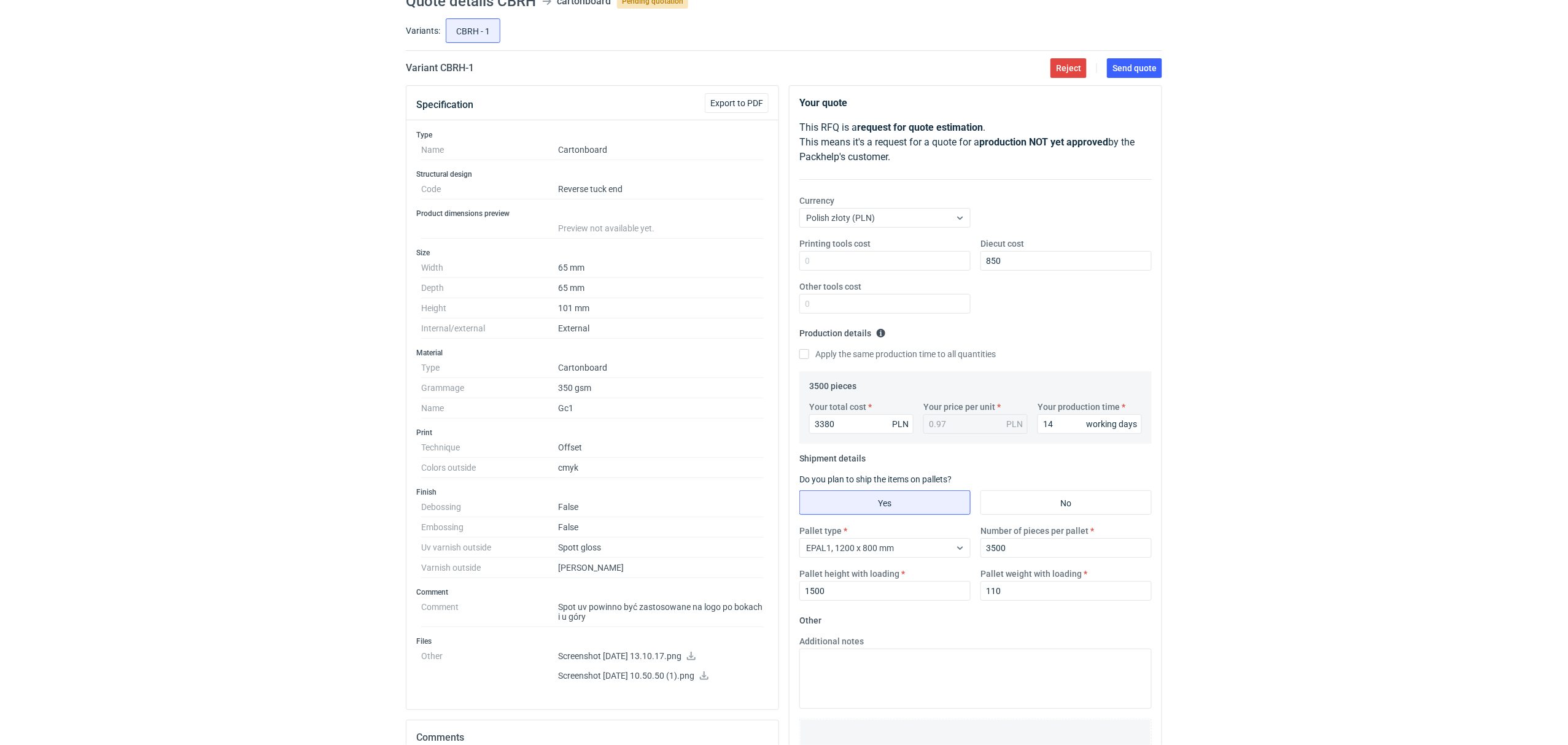
scroll to position [54, 0]
click at [1116, 325] on fieldset "Production details Please provide the expected time of production in working da…" at bounding box center [975, 347] width 352 height 48
click at [297, 516] on div "RFQs Specs Designs Items Orders Customers Tools Analytics 33 99+ OŁ Olga Łopato…" at bounding box center [784, 318] width 1568 height 745
click at [1504, 224] on div "RFQs Specs Designs Items Orders Customers Tools Analytics 33 99+ OŁ Olga Łopato…" at bounding box center [784, 318] width 1568 height 745
click at [1129, 72] on span "Send quote" at bounding box center [1135, 68] width 44 height 9
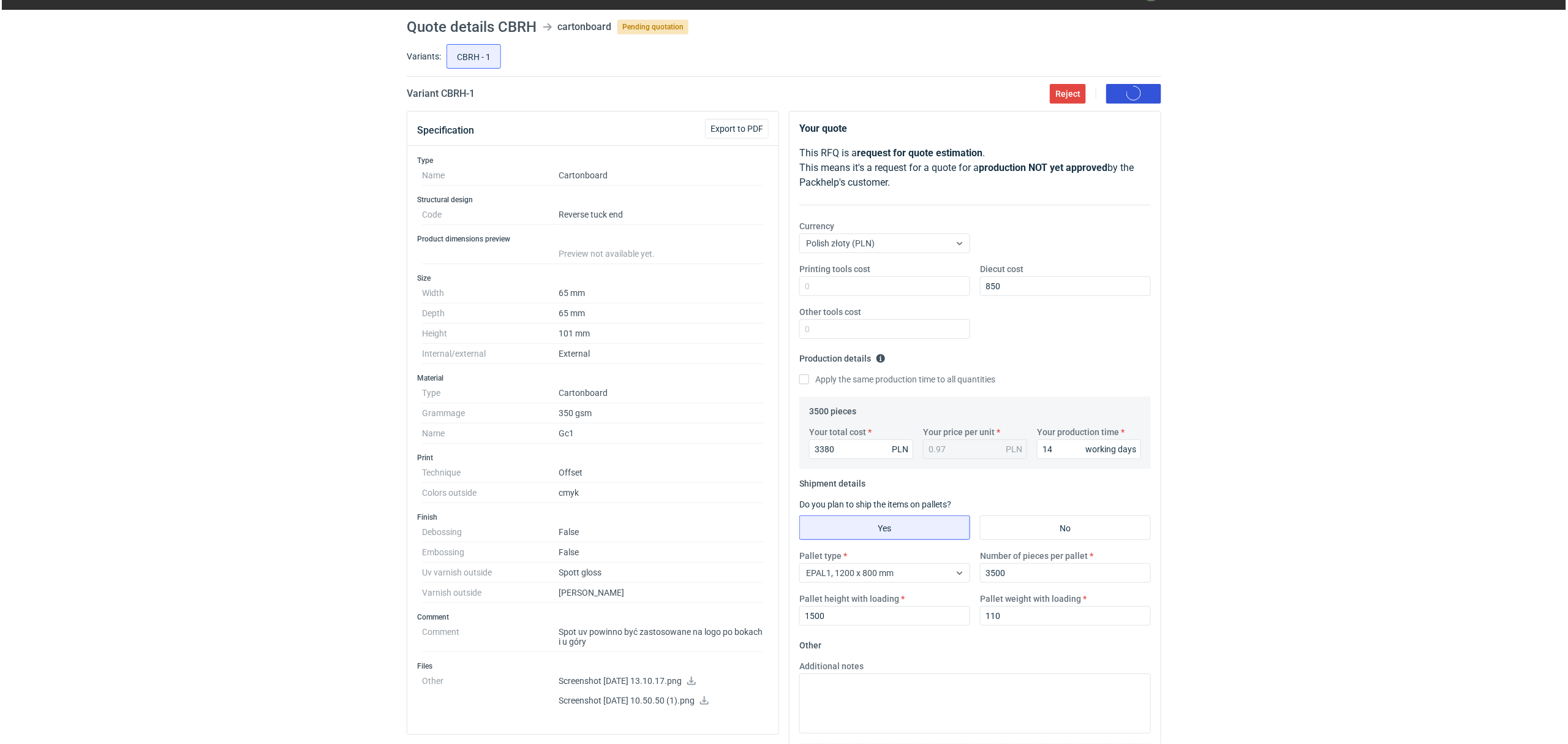
scroll to position [0, 0]
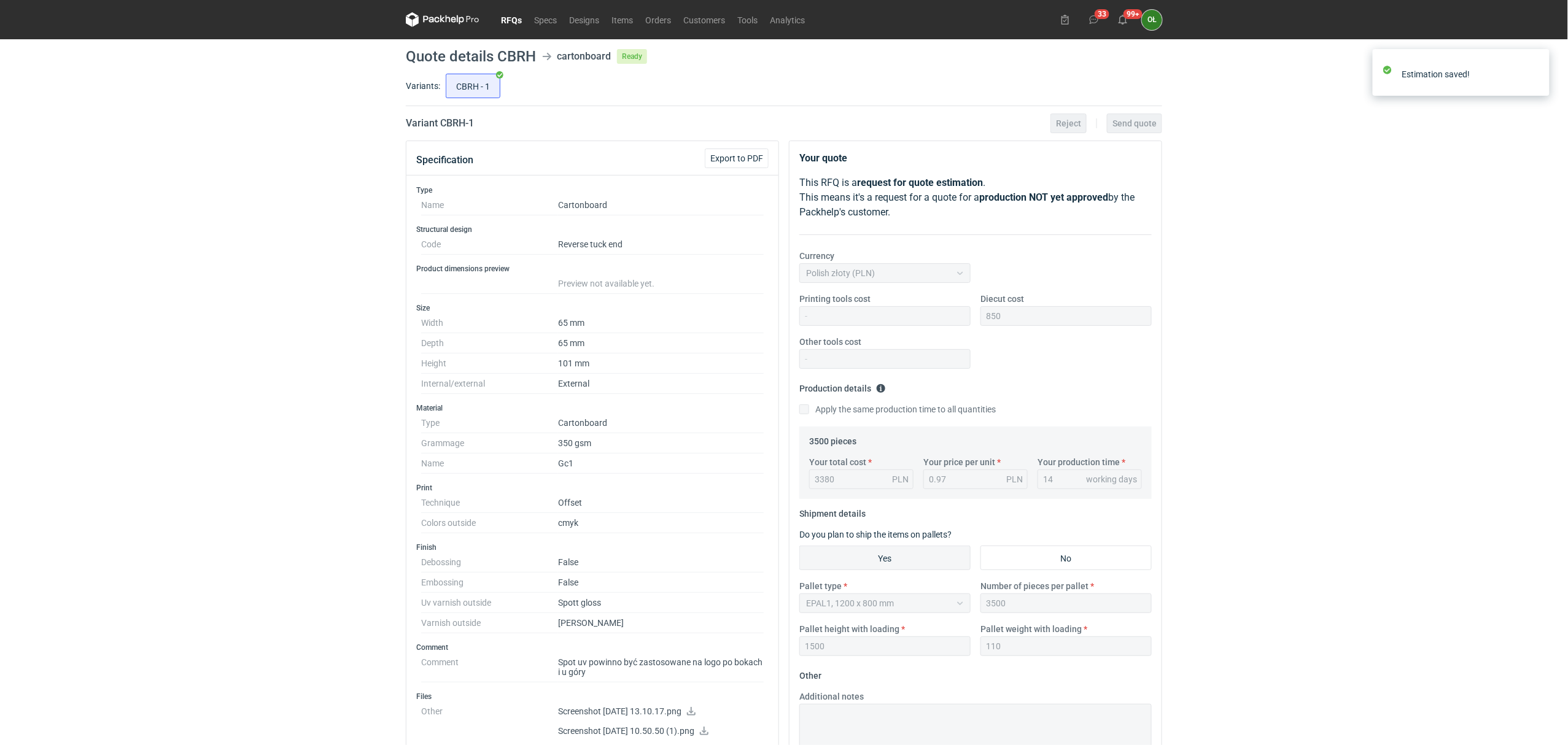
click at [1147, 19] on figcaption "OŁ" at bounding box center [1152, 20] width 20 height 20
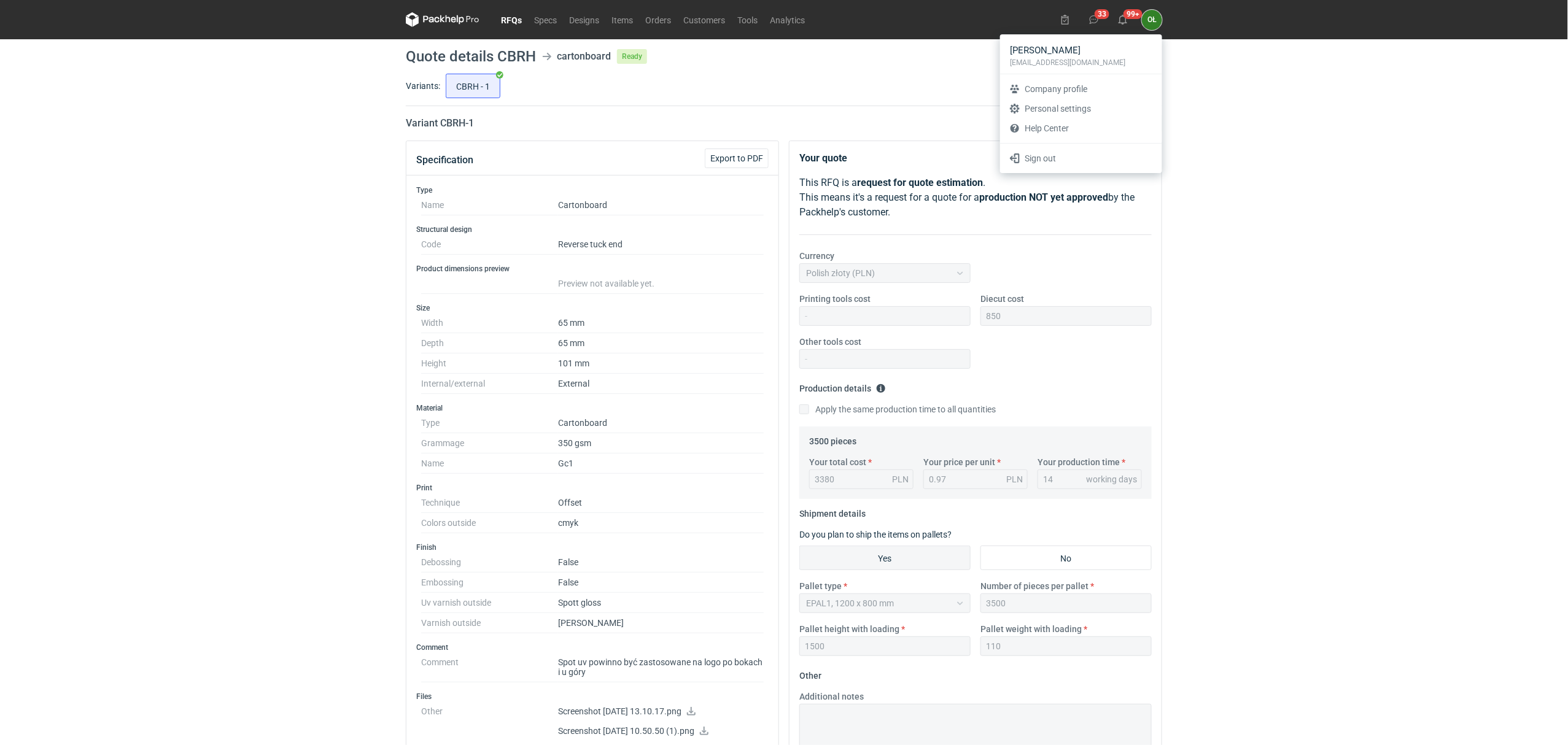
click at [1228, 38] on header "RFQs Specs Designs Items Orders Customers Tools Analytics 33 99+ OŁ Olga Łopato…" at bounding box center [784, 19] width 1568 height 40
click at [1126, 13] on button "99+" at bounding box center [1122, 19] width 19 height 19
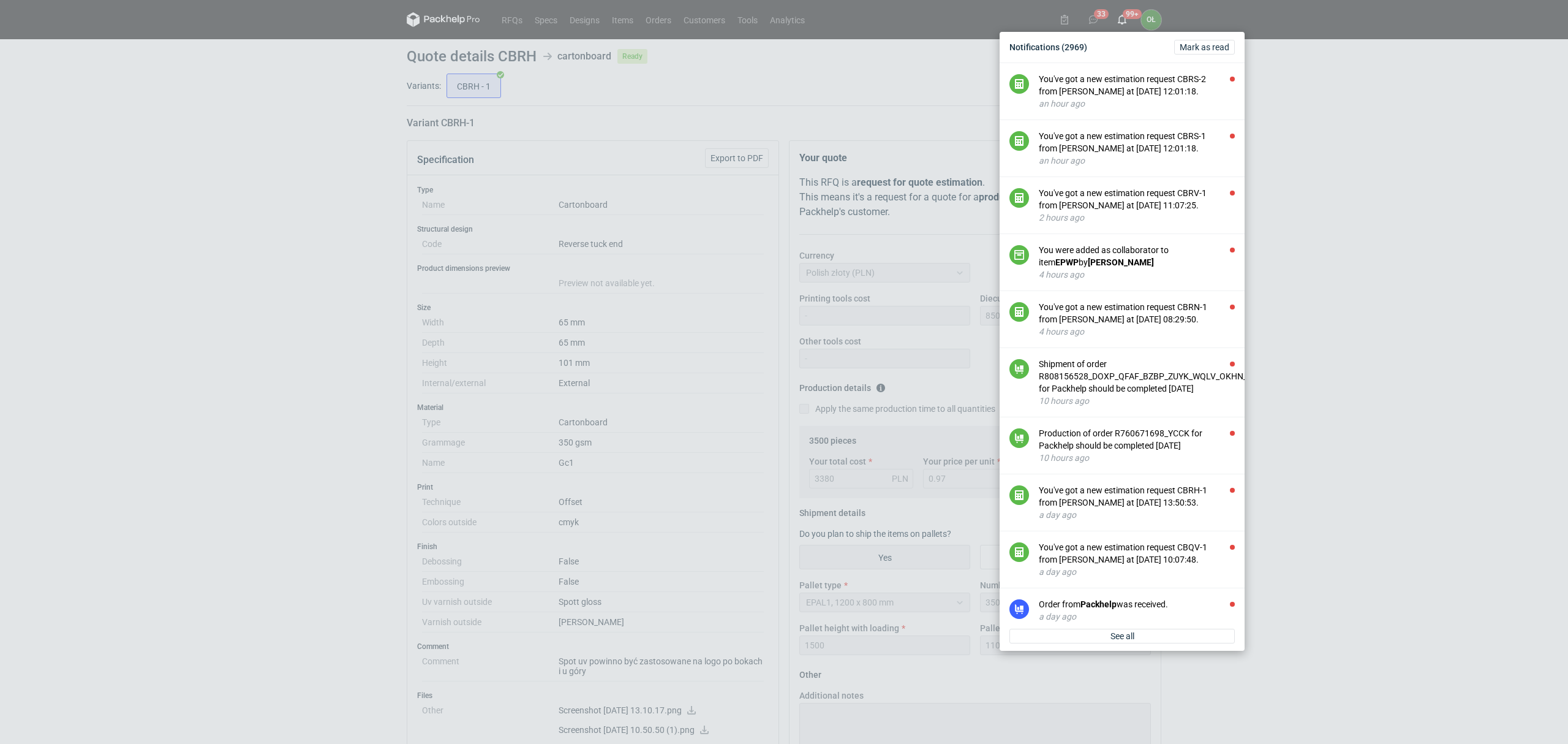
click at [199, 346] on div "Notifications (2969) Mark as read You've got a new estimation request CBRS-2 fr…" at bounding box center [784, 372] width 1568 height 744
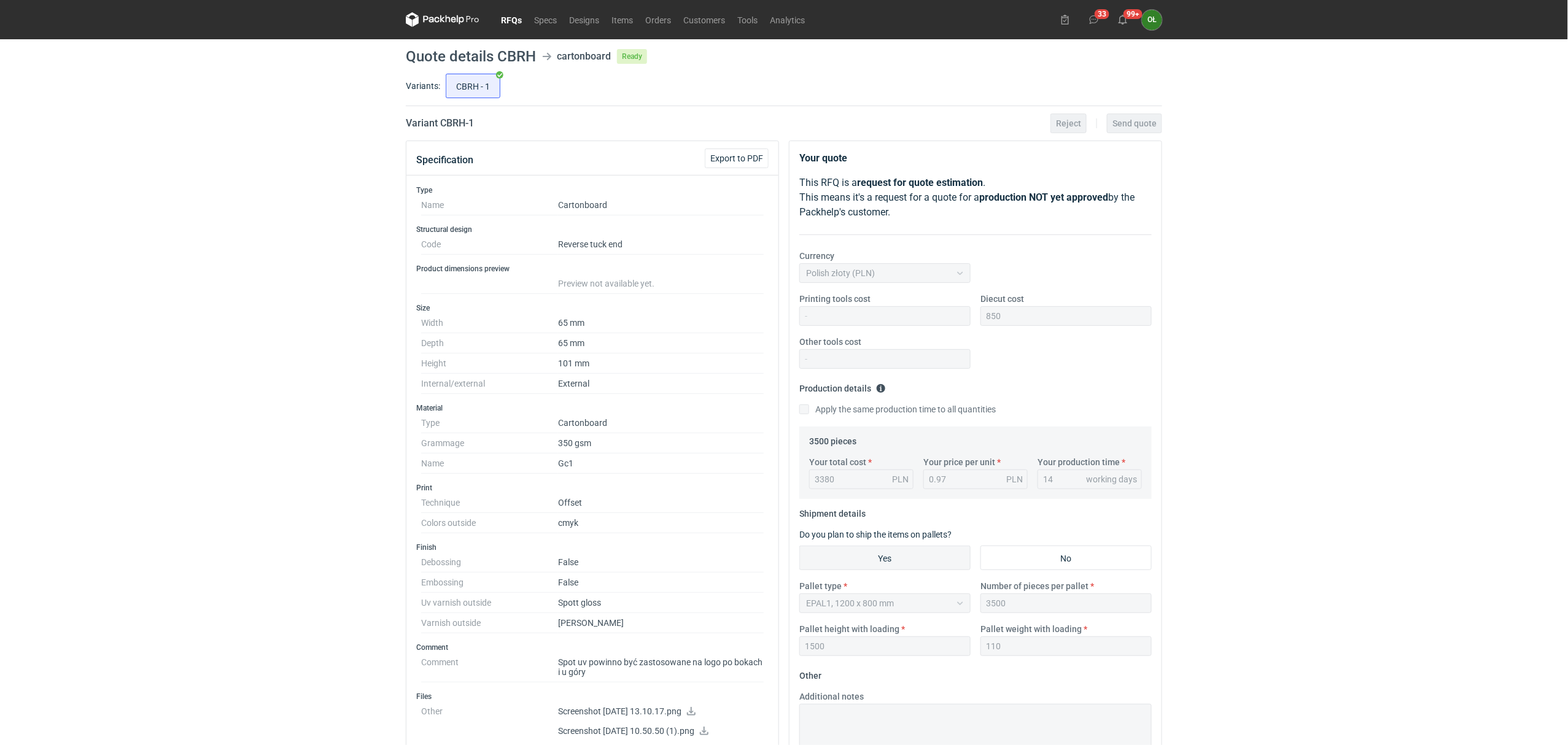
click at [511, 22] on link "RFQs" at bounding box center [511, 19] width 33 height 15
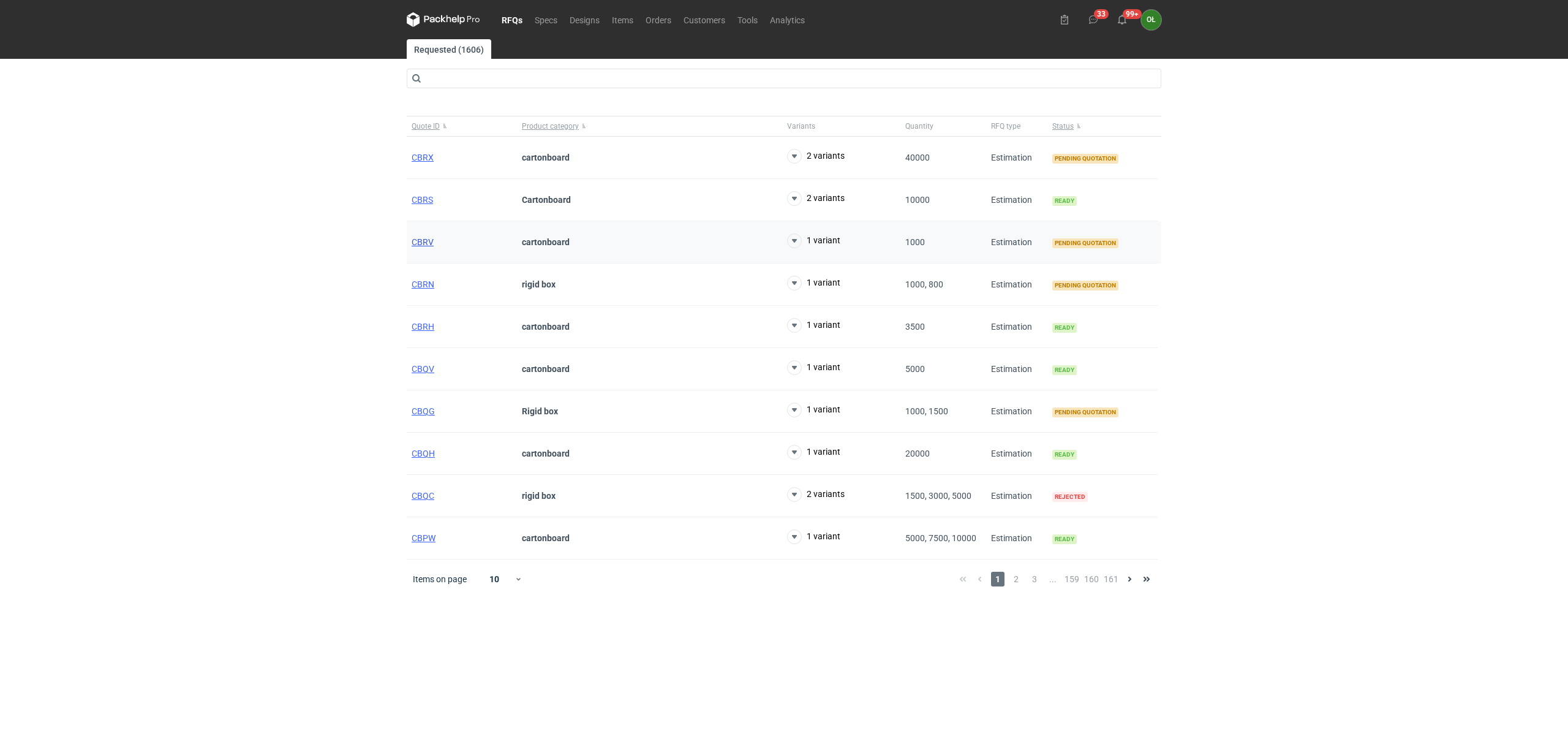
click at [429, 243] on span "CBRV" at bounding box center [422, 242] width 22 height 10
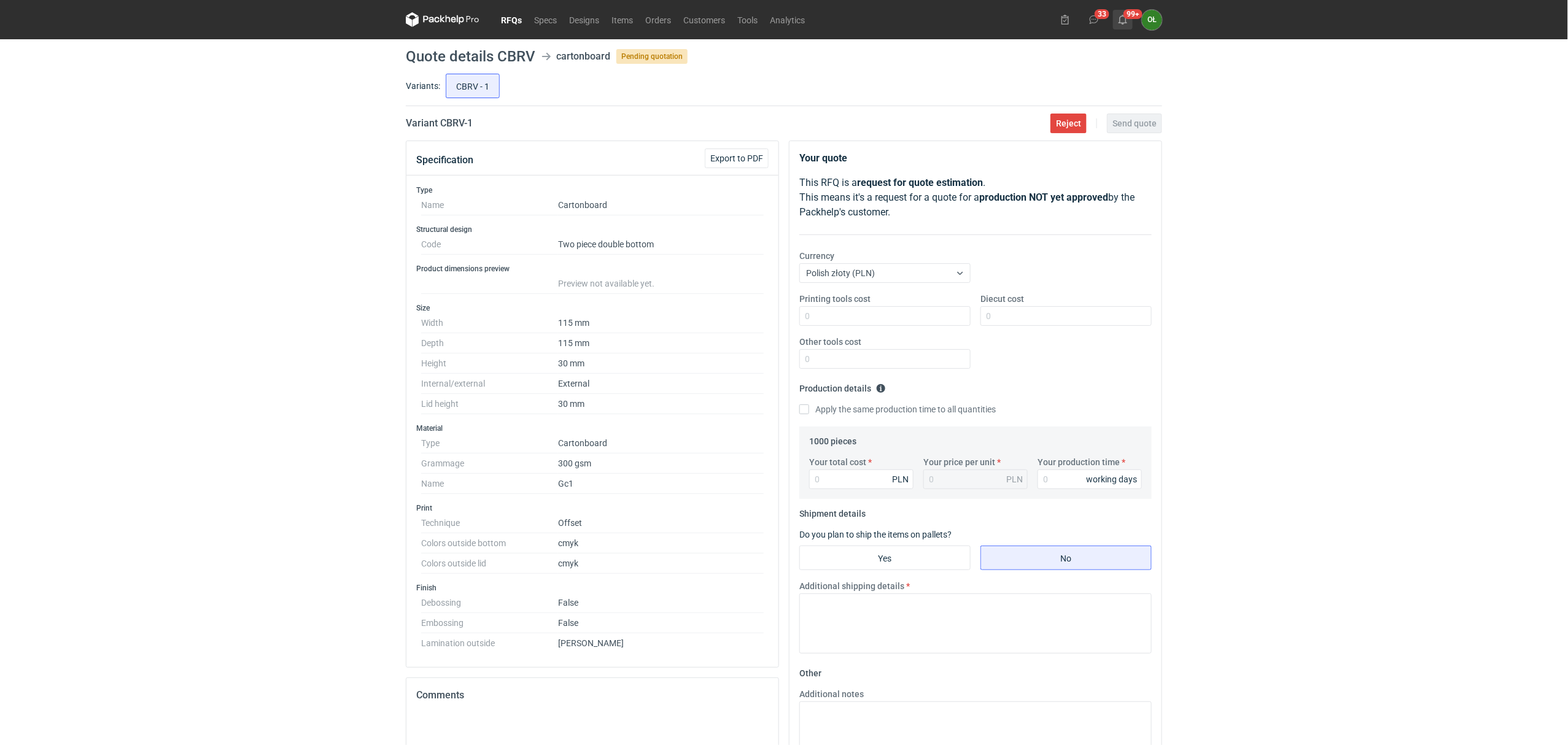
click at [1131, 15] on button "99+" at bounding box center [1122, 19] width 19 height 19
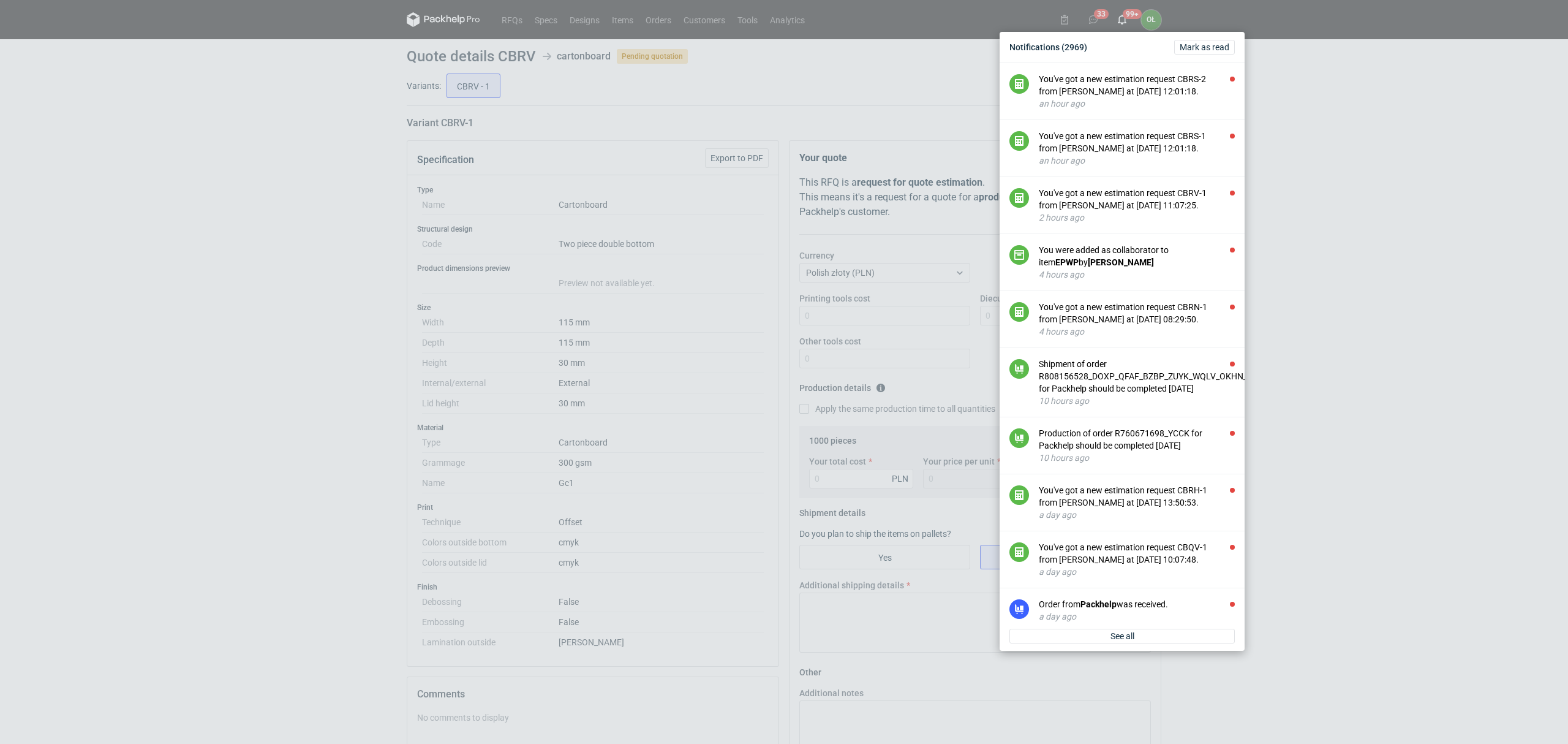
click at [242, 242] on div "Notifications (2969) Mark as read You've got a new estimation request CBRS-2 fr…" at bounding box center [784, 372] width 1568 height 744
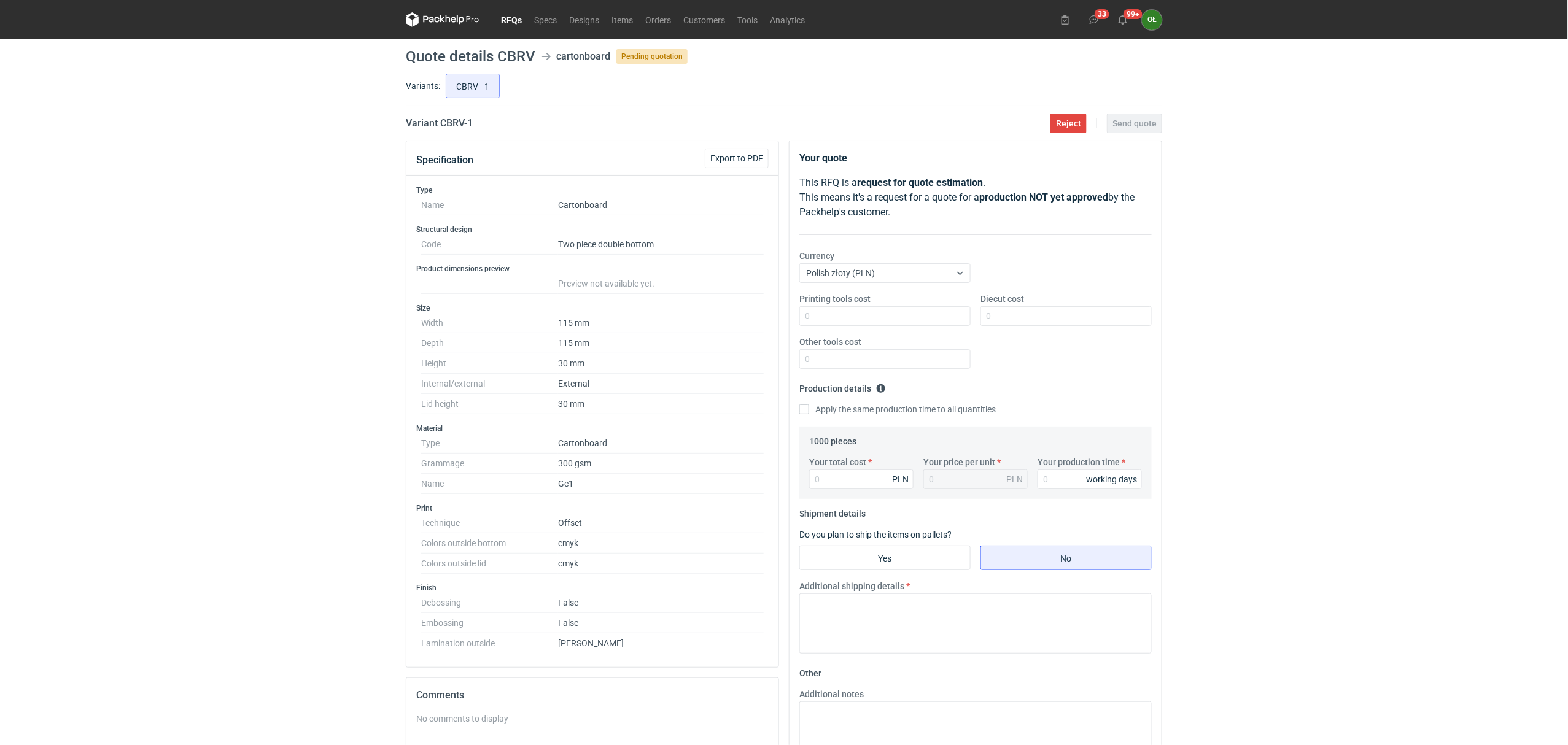
click at [507, 22] on link "RFQs" at bounding box center [511, 19] width 33 height 15
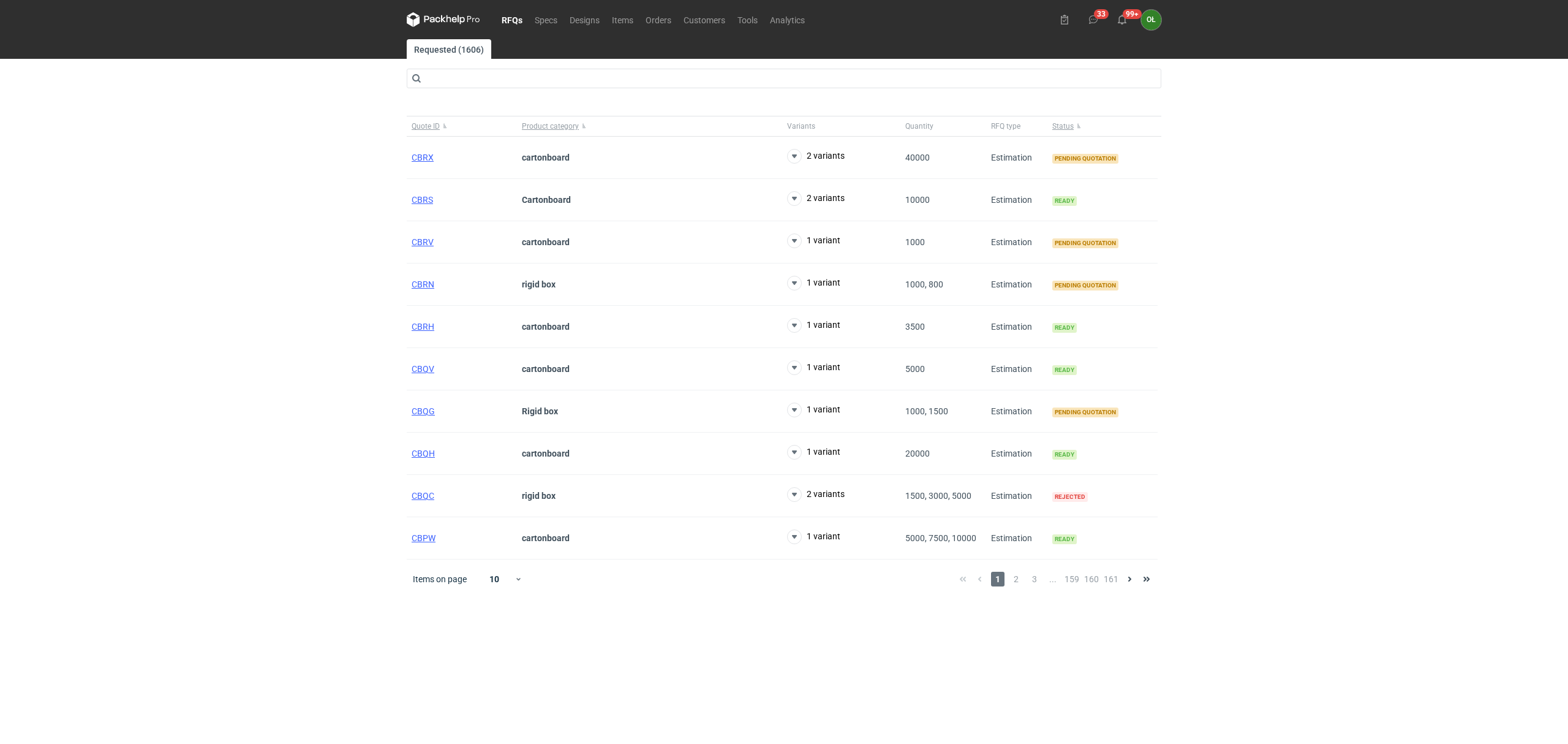
click at [234, 113] on div "RFQs Specs Designs Items Orders Customers Tools Analytics 33 99+ OŁ Olga Łopato…" at bounding box center [784, 372] width 1568 height 744
click at [513, 12] on link "RFQs" at bounding box center [511, 19] width 33 height 15
click at [424, 242] on span "CBRV" at bounding box center [422, 242] width 22 height 10
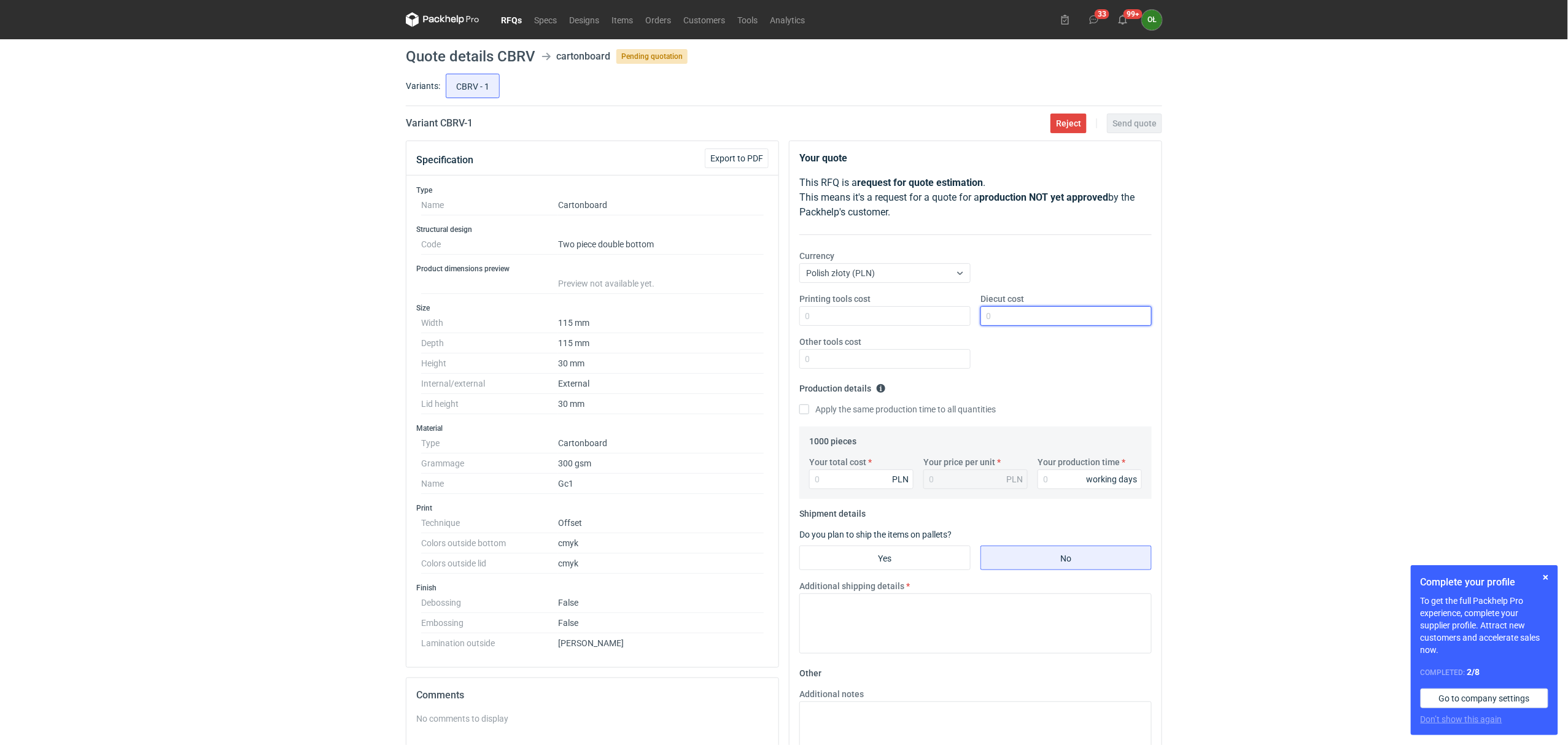
click at [1027, 312] on input "Diecut cost" at bounding box center [1065, 316] width 171 height 19
type input "900"
click at [986, 384] on fieldset "Production details Please provide the expected time of production in working da…" at bounding box center [975, 402] width 352 height 48
click at [864, 486] on input "Your total cost" at bounding box center [861, 479] width 105 height 19
type input "15"
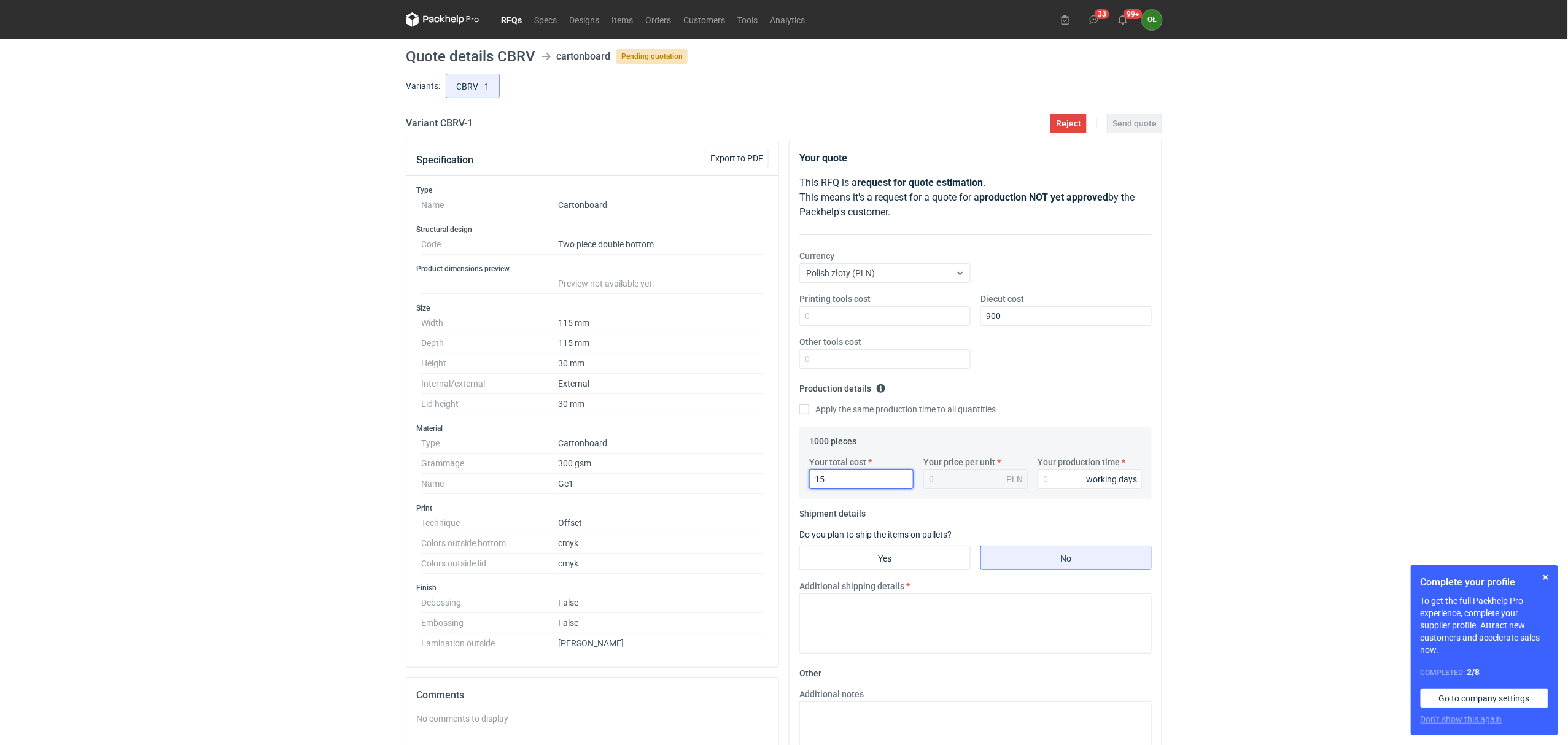
type input "0.02"
type input "1"
type input "1600"
type input "1.6"
type input "1600"
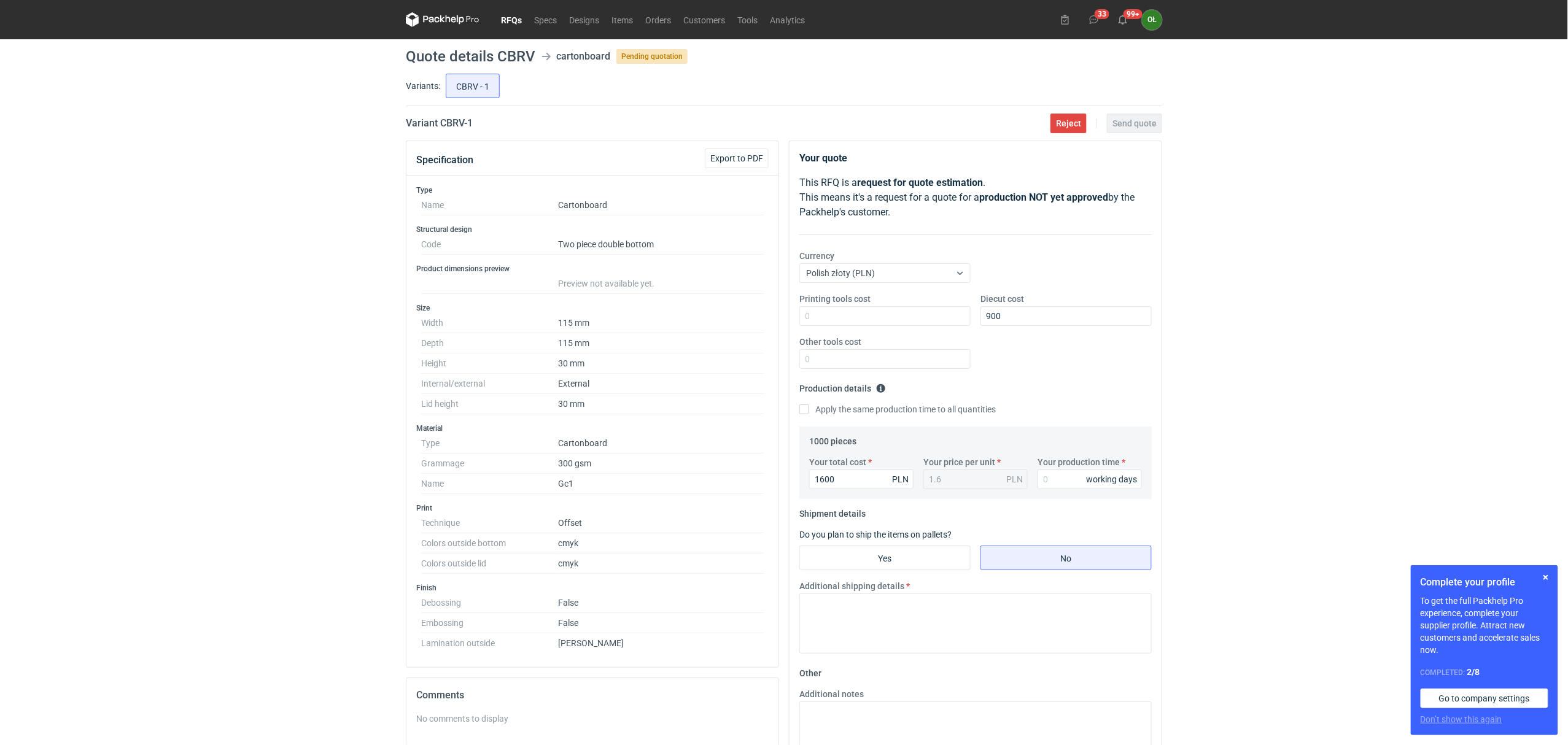
click at [342, 545] on div "RFQs Specs Designs Items Orders Customers Tools Analytics 33 99+ OŁ [PERSON_NAM…" at bounding box center [784, 372] width 1568 height 745
click at [1054, 477] on input "Your production time" at bounding box center [1090, 479] width 105 height 19
type input "14"
click at [927, 563] on input "Yes" at bounding box center [884, 557] width 170 height 23
radio input "true"
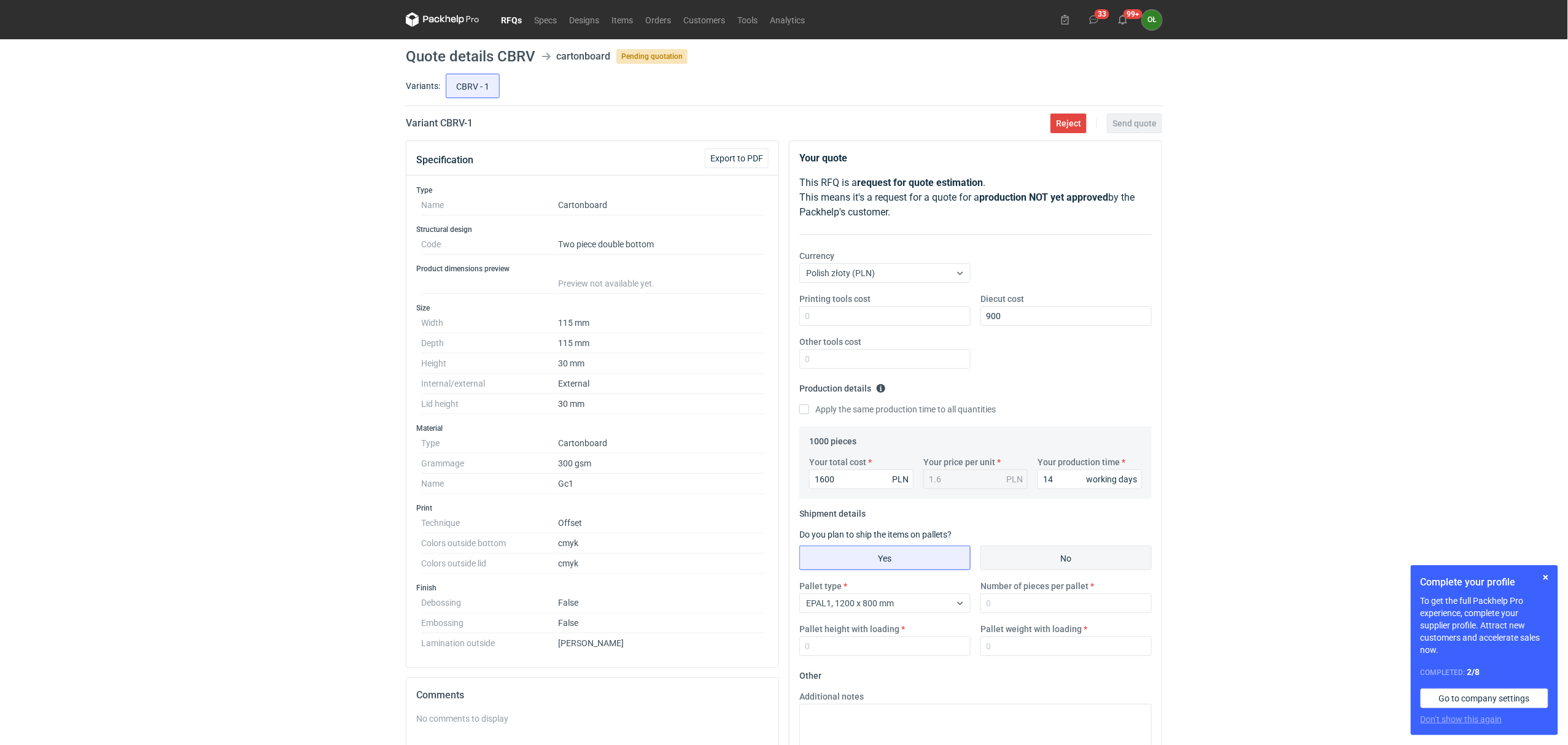
click at [1006, 553] on input "No" at bounding box center [1065, 557] width 170 height 23
radio input "true"
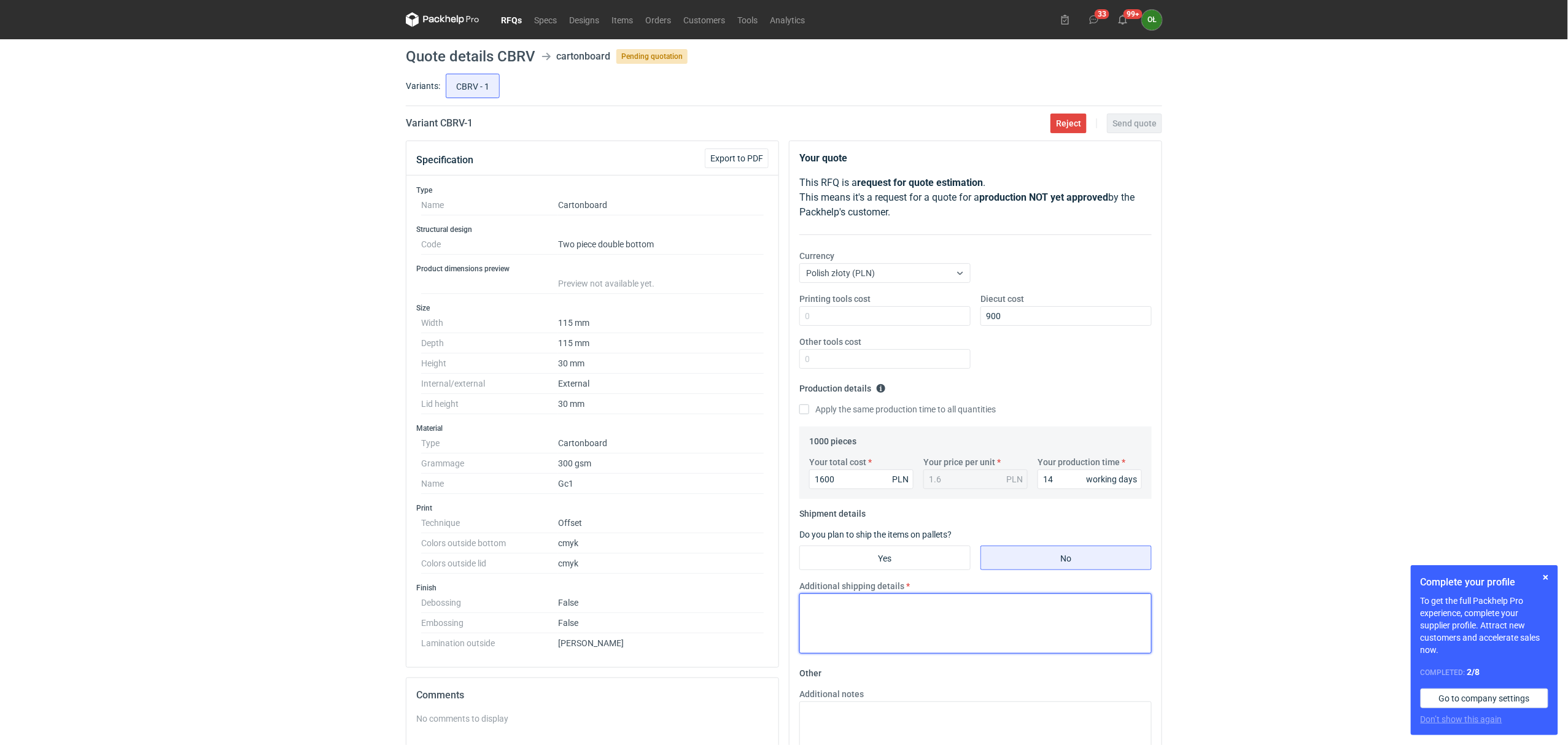
click at [915, 616] on textarea "Additional shipping details" at bounding box center [975, 624] width 352 height 60
type textarea "Max. 5 kartonów x 9 kg"
click at [210, 278] on div "RFQs Specs Designs Items Orders Customers Tools Analytics 33 99+ OŁ [PERSON_NAM…" at bounding box center [784, 372] width 1568 height 745
click at [1133, 124] on span "Send quote" at bounding box center [1135, 123] width 44 height 9
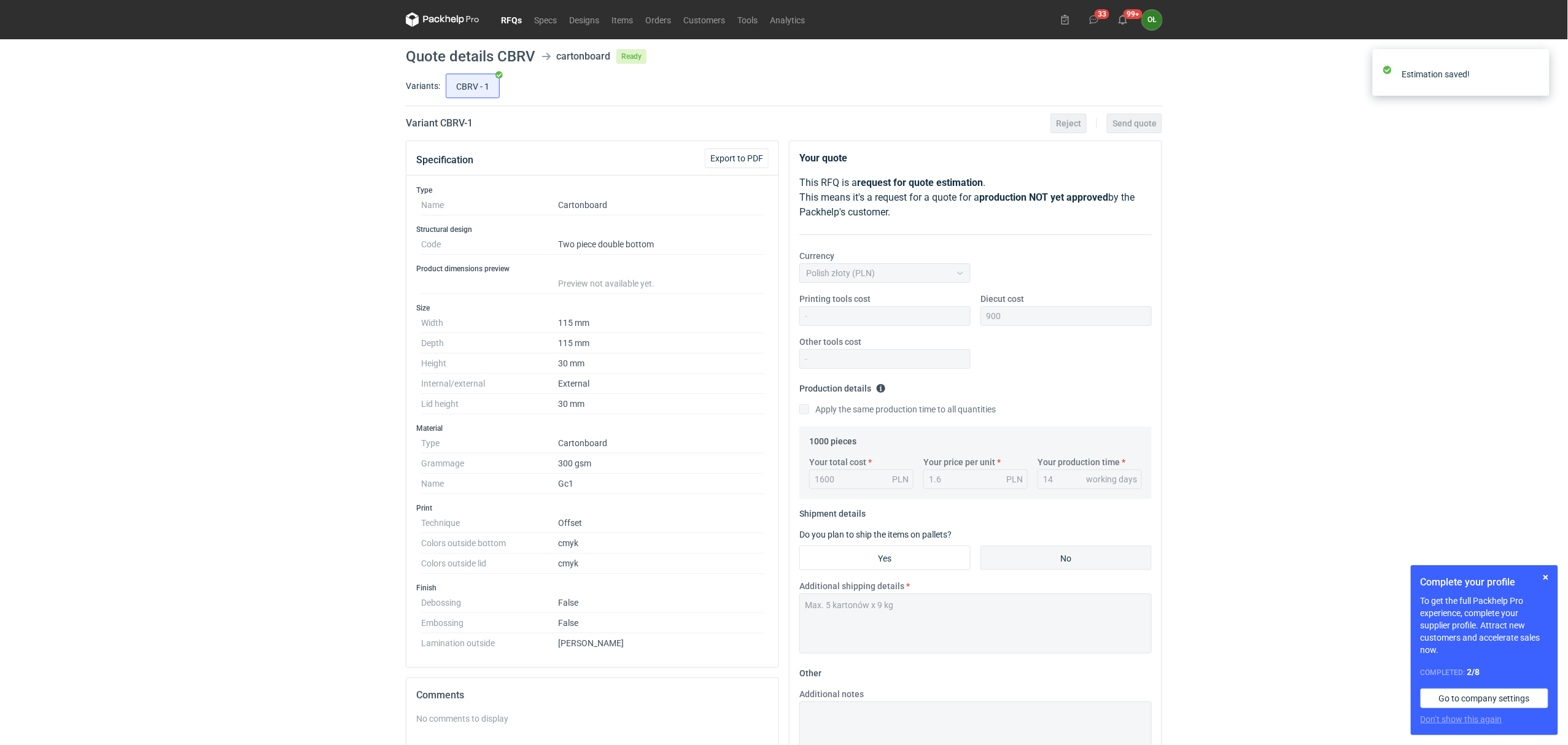
click at [514, 21] on link "RFQs" at bounding box center [511, 19] width 33 height 15
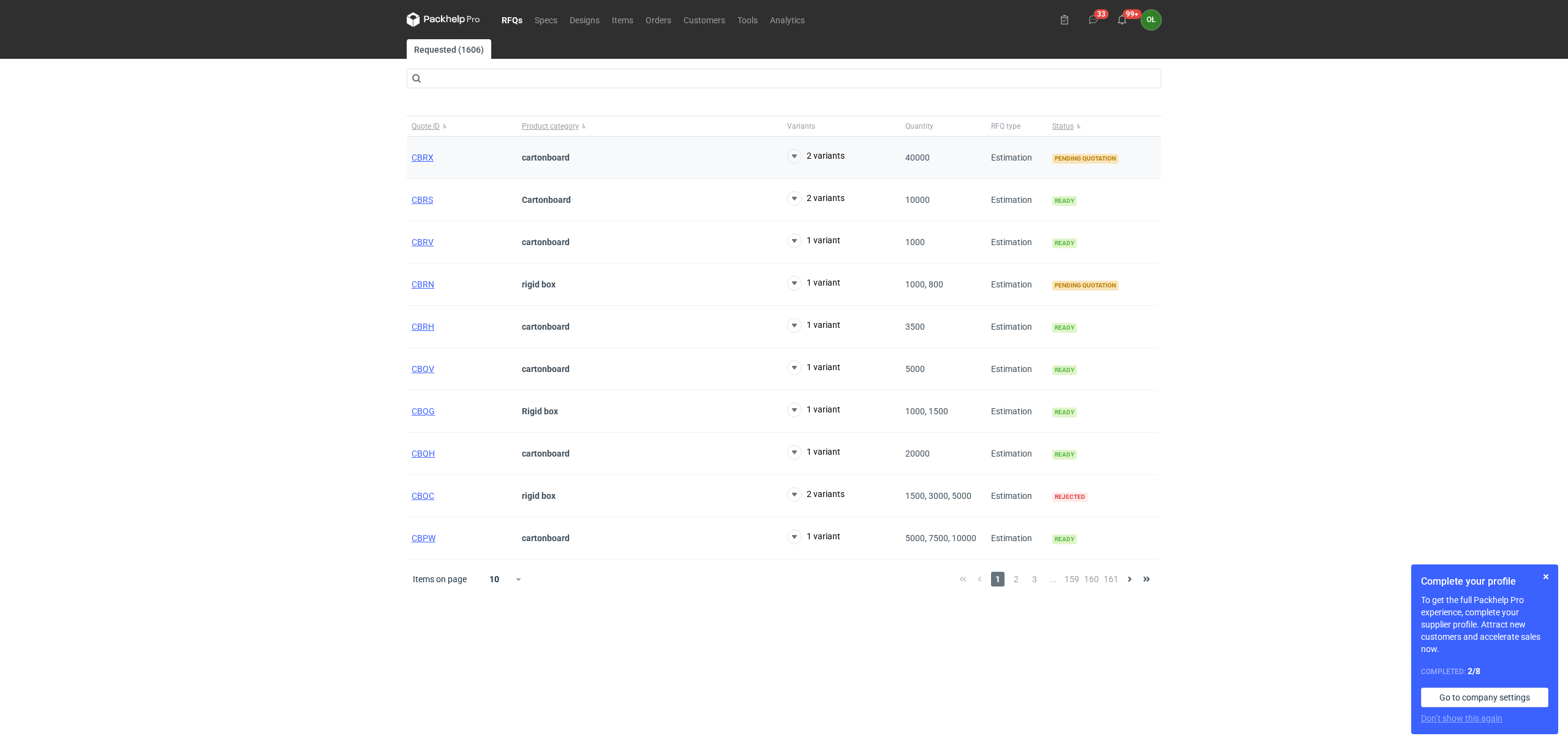
click at [422, 149] on div "CBRX" at bounding box center [462, 157] width 110 height 42
click at [422, 153] on span "CBRX" at bounding box center [422, 157] width 22 height 10
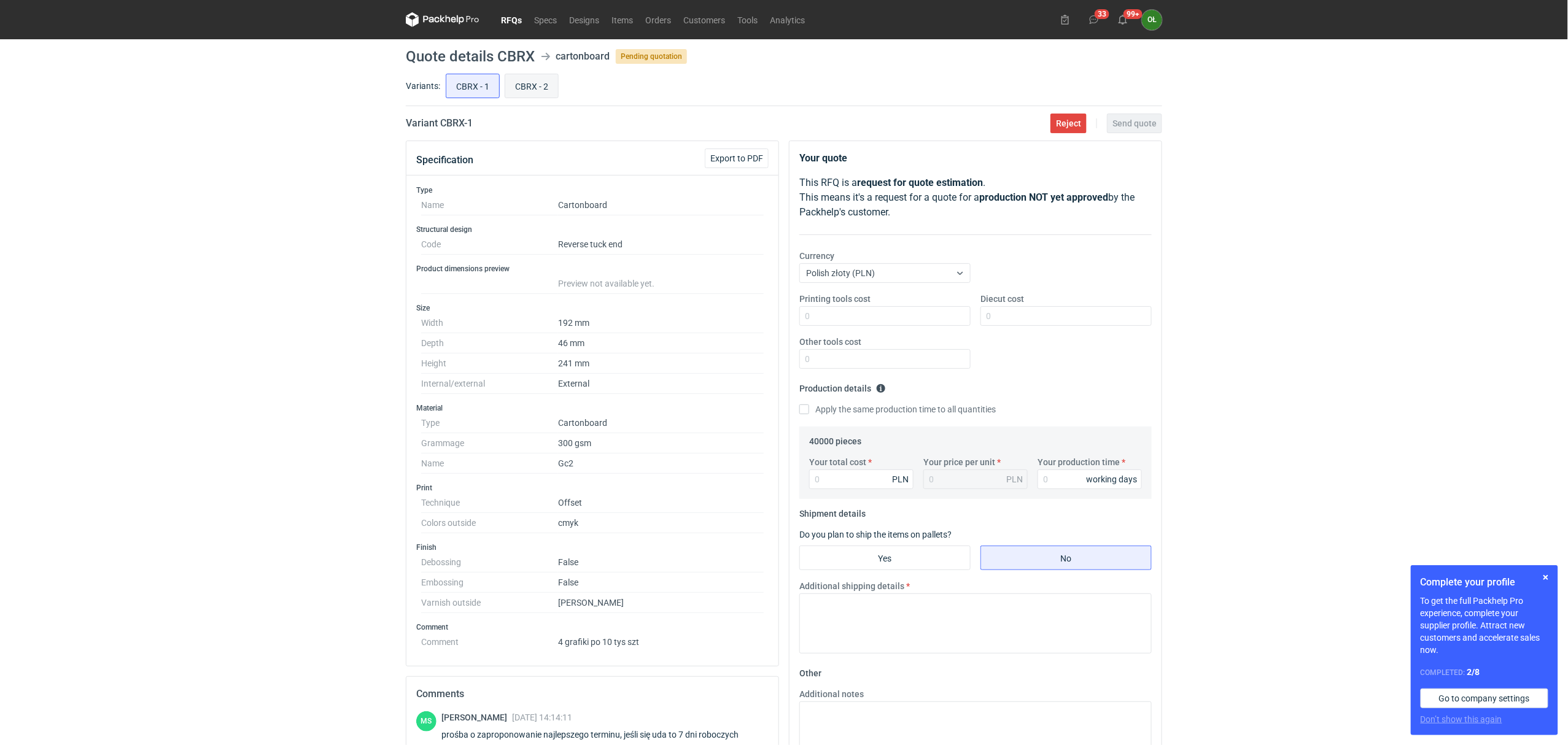
click at [537, 76] on input "CBRX - 2" at bounding box center [531, 86] width 53 height 23
radio input "true"
click at [495, 83] on input "CBRX - 1" at bounding box center [472, 86] width 53 height 23
radio input "true"
click at [553, 89] on input "CBRX - 2" at bounding box center [531, 86] width 53 height 23
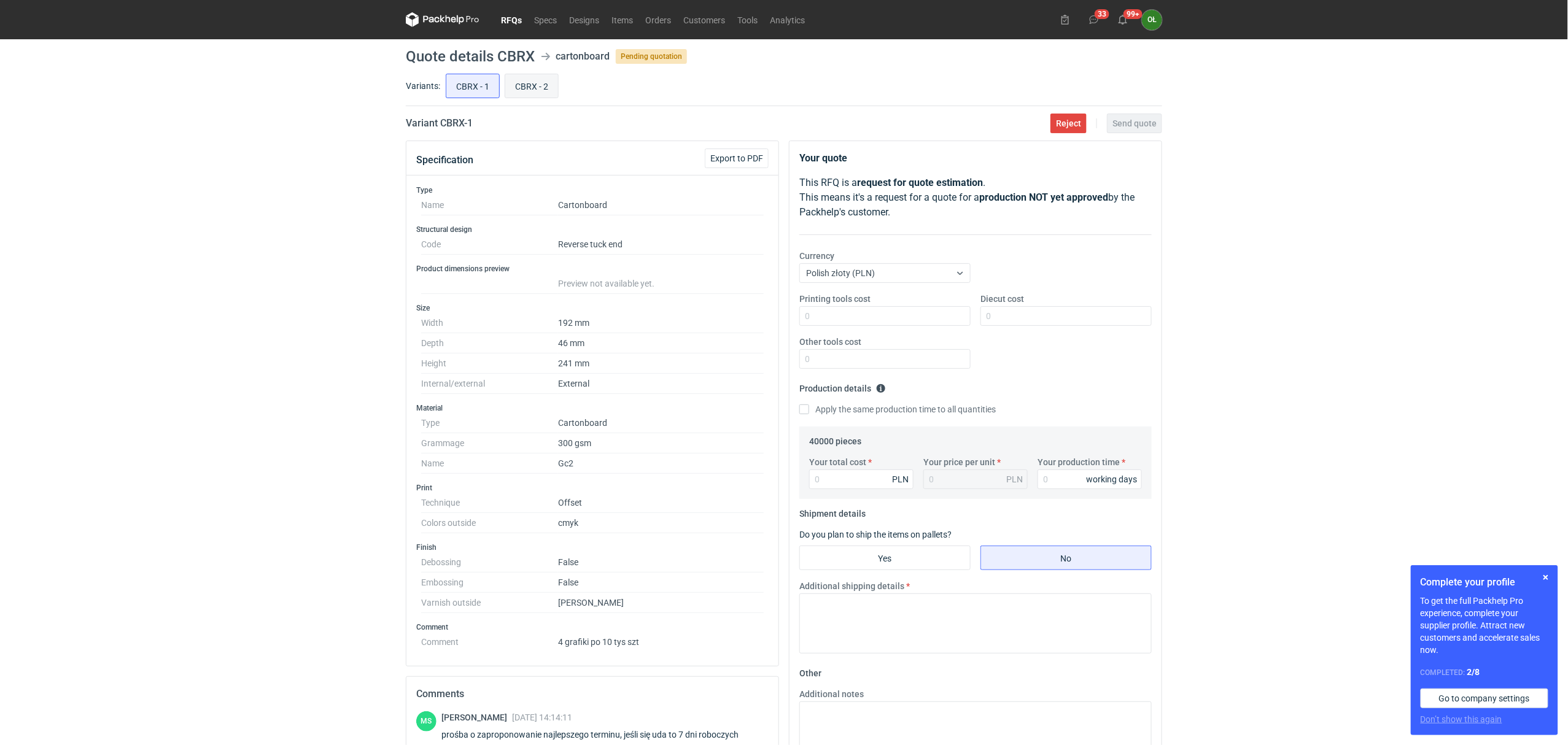
radio input "true"
click at [482, 82] on input "CBRX - 1" at bounding box center [472, 86] width 53 height 23
radio input "true"
click at [554, 83] on input "CBRX - 2" at bounding box center [531, 86] width 53 height 23
radio input "true"
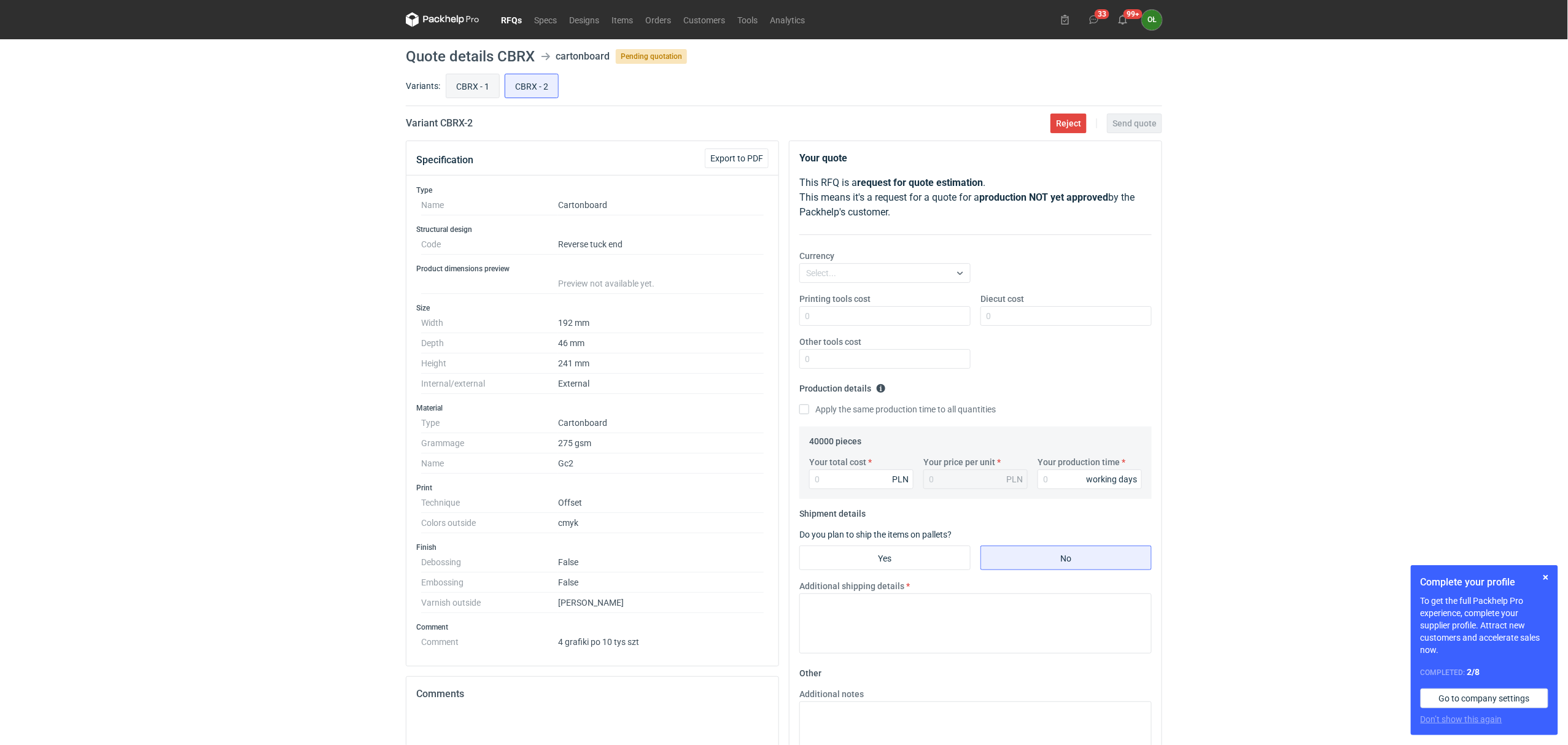
click at [480, 83] on input "CBRX - 1" at bounding box center [472, 86] width 53 height 23
radio input "true"
click at [509, 84] on input "CBRX - 2" at bounding box center [531, 86] width 53 height 23
radio input "true"
click at [460, 84] on input "CBRX - 1" at bounding box center [472, 86] width 53 height 23
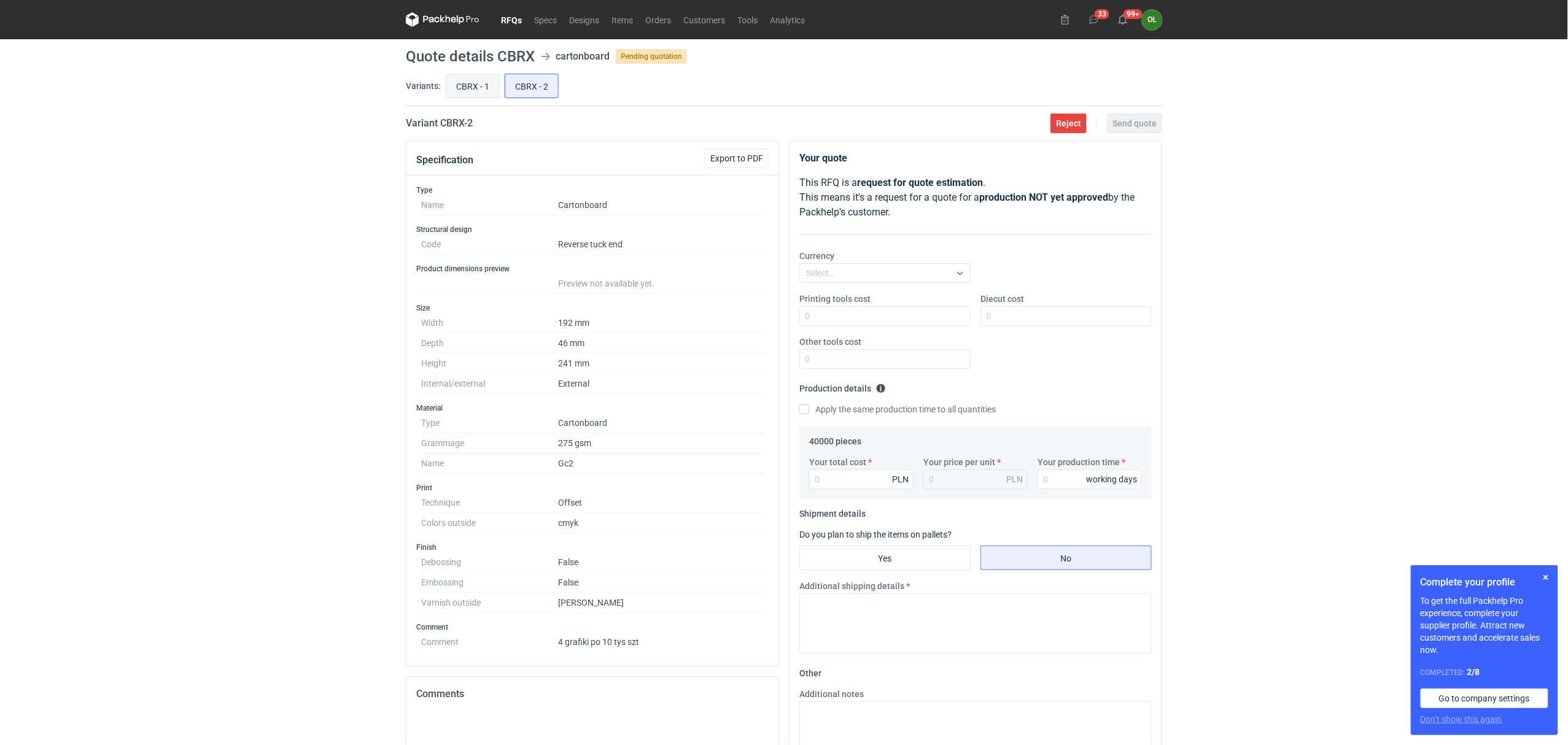
radio input "true"
click at [507, 84] on input "CBRX - 2" at bounding box center [531, 86] width 53 height 23
radio input "true"
click at [462, 83] on input "CBRX - 1" at bounding box center [472, 86] width 53 height 23
radio input "true"
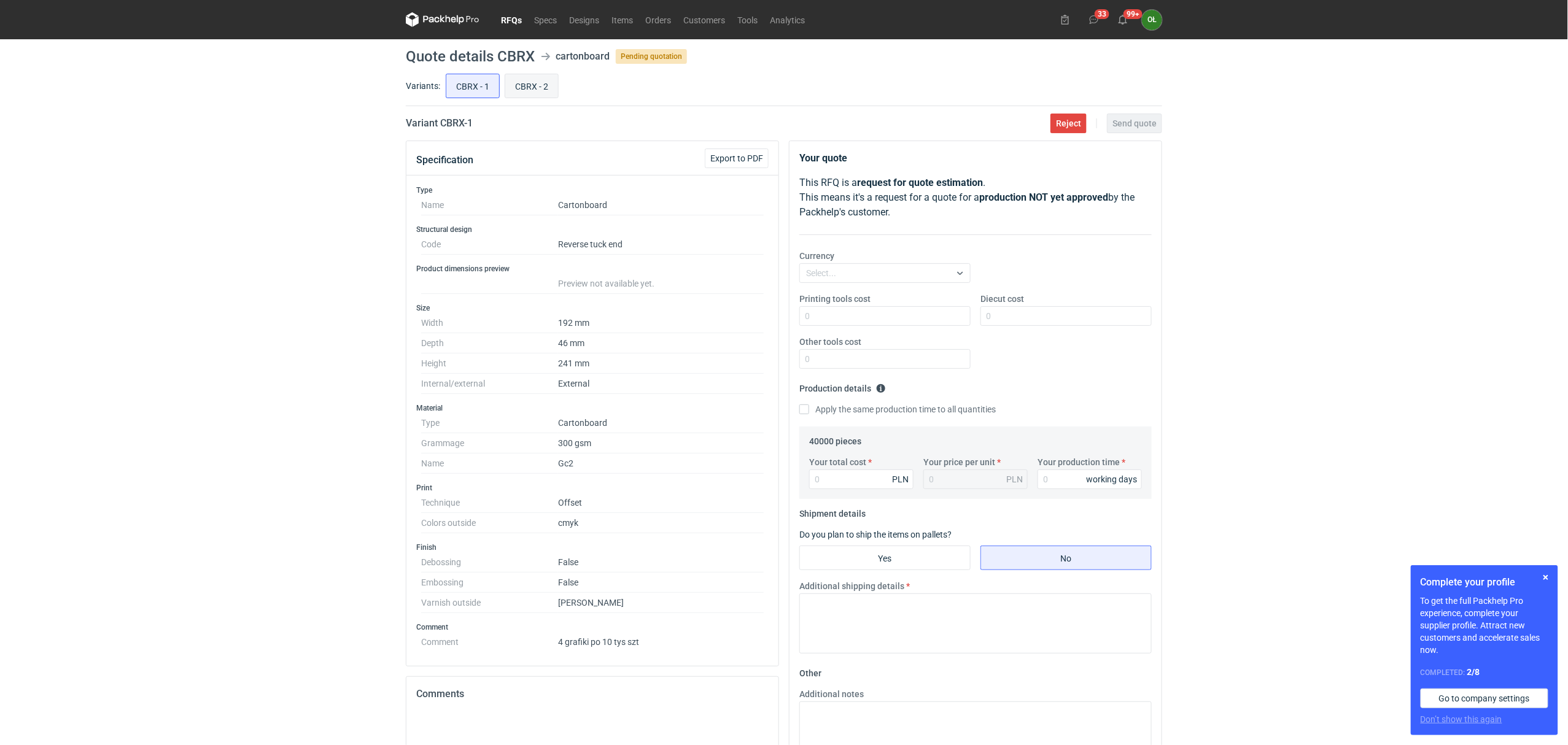
click at [537, 89] on input "CBRX - 2" at bounding box center [531, 86] width 53 height 23
radio input "true"
click at [473, 87] on input "CBRX - 1" at bounding box center [472, 86] width 53 height 23
radio input "true"
click at [519, 17] on link "RFQs" at bounding box center [511, 19] width 33 height 15
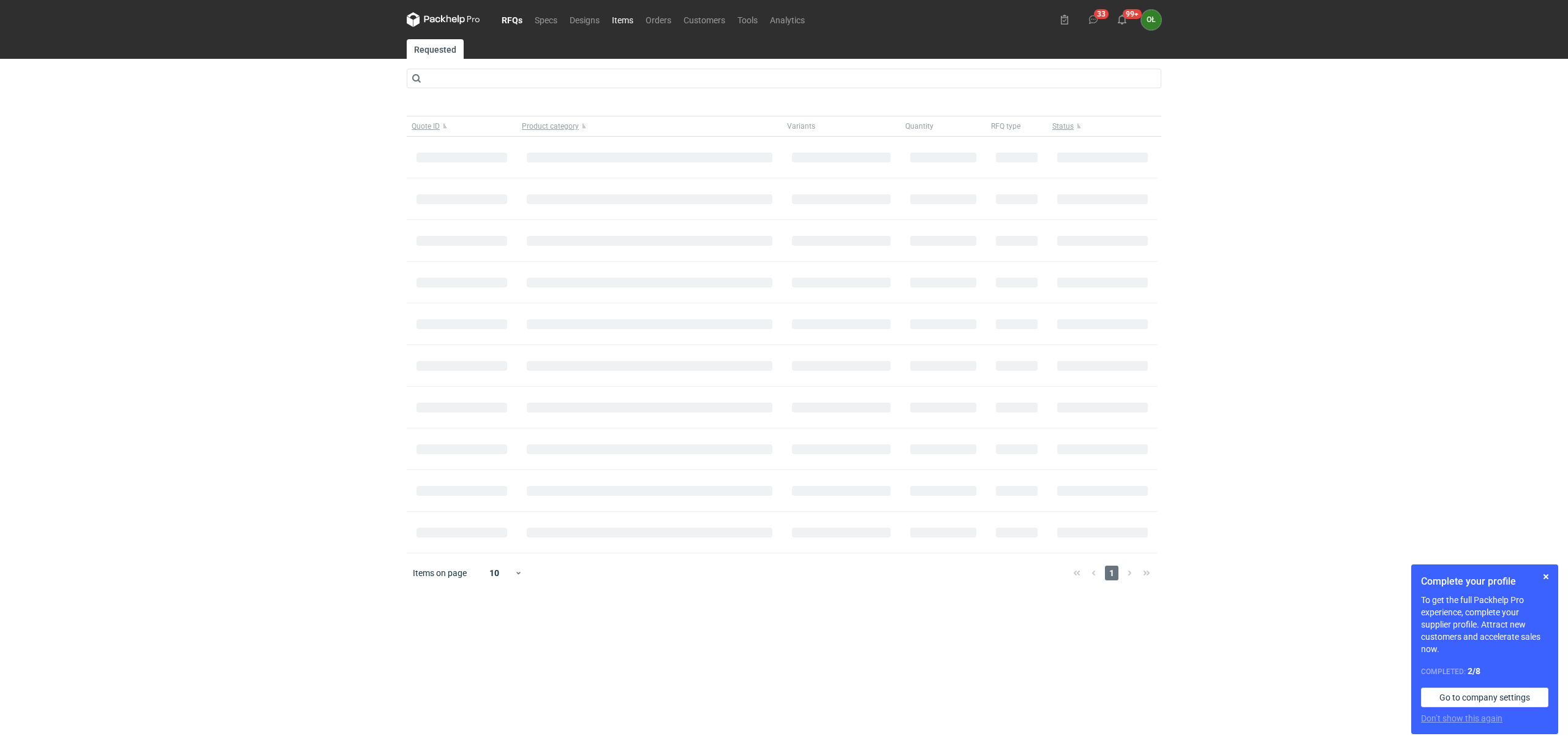
click at [624, 25] on link "Items" at bounding box center [622, 19] width 33 height 15
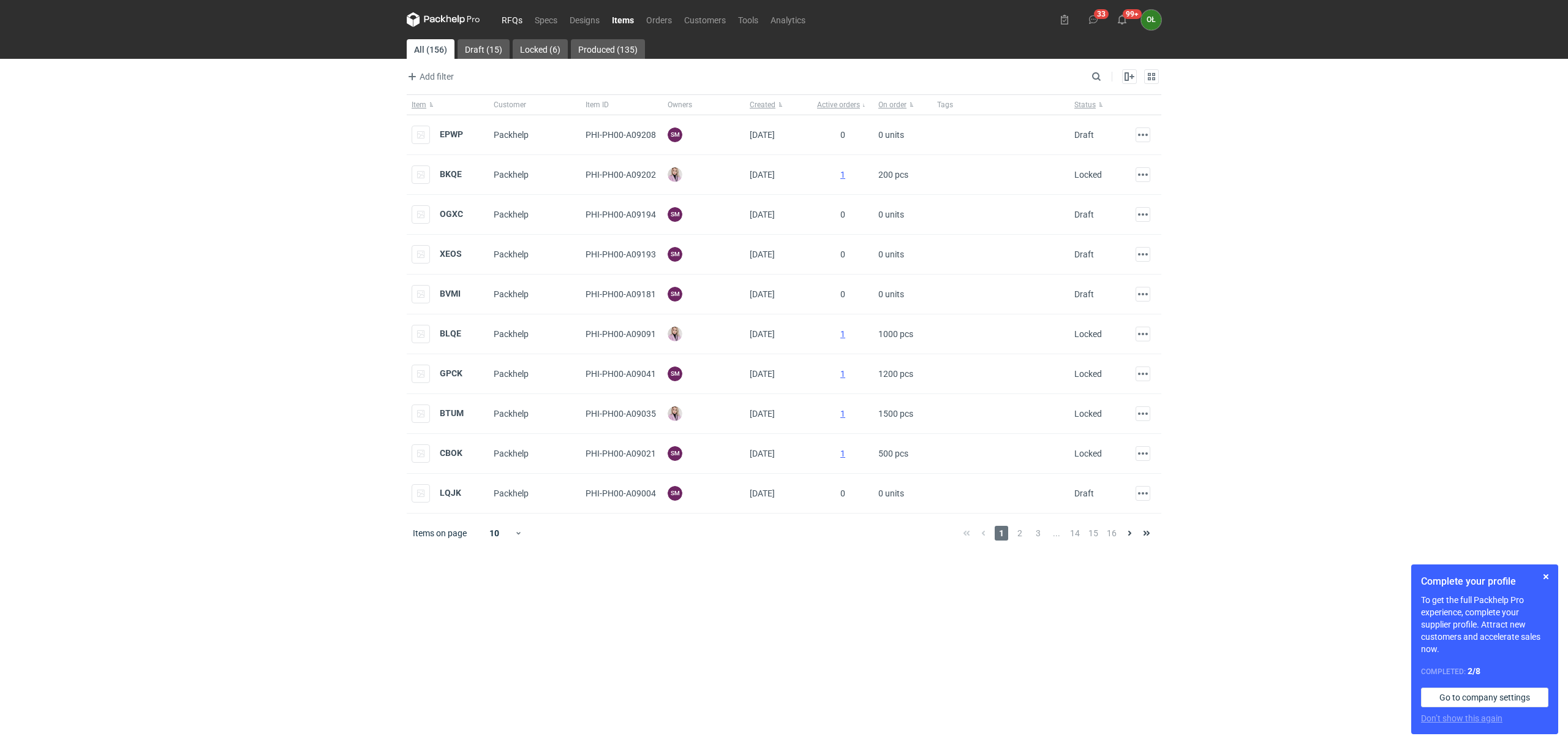
click at [516, 19] on link "RFQs" at bounding box center [511, 19] width 33 height 15
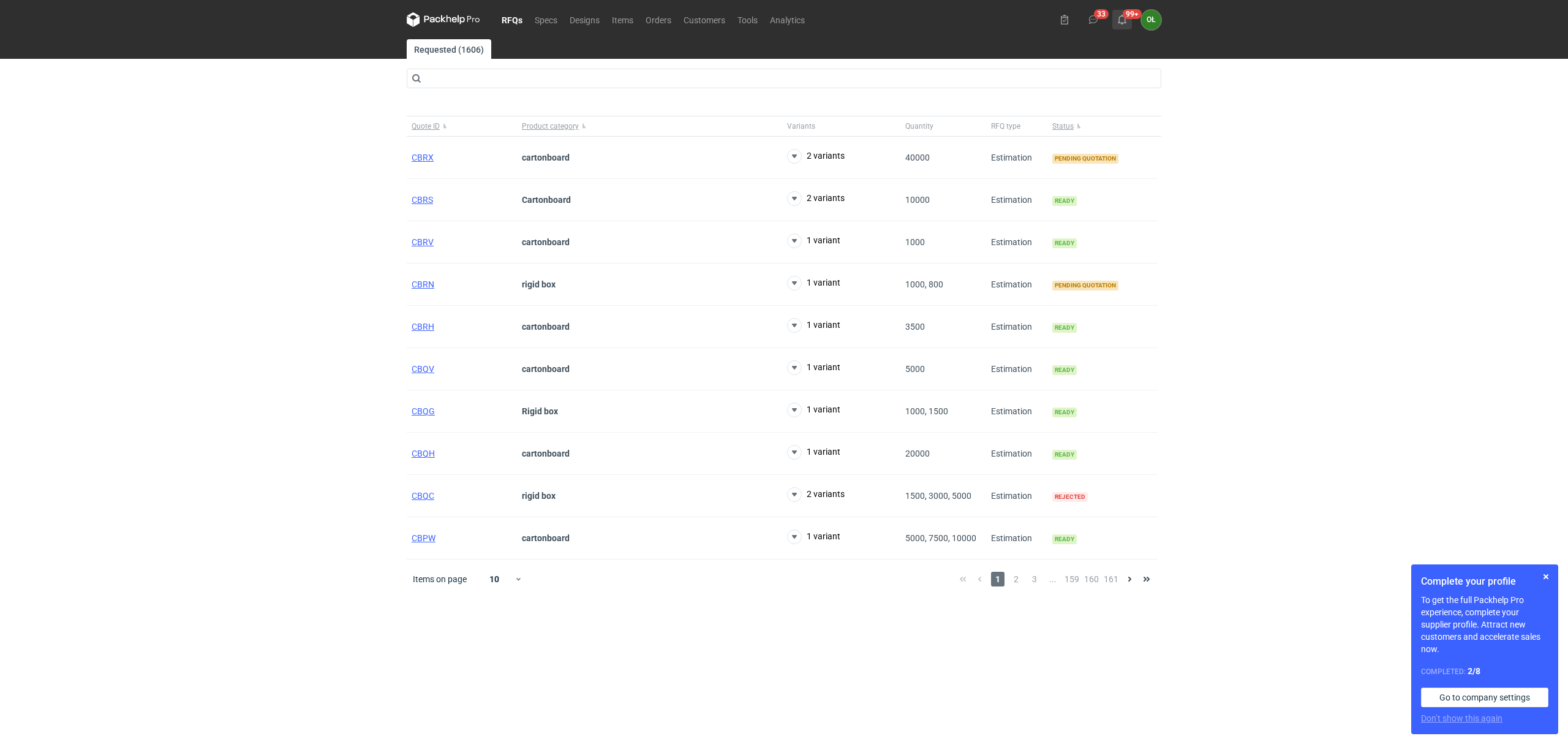
click at [1120, 19] on use at bounding box center [1122, 19] width 9 height 10
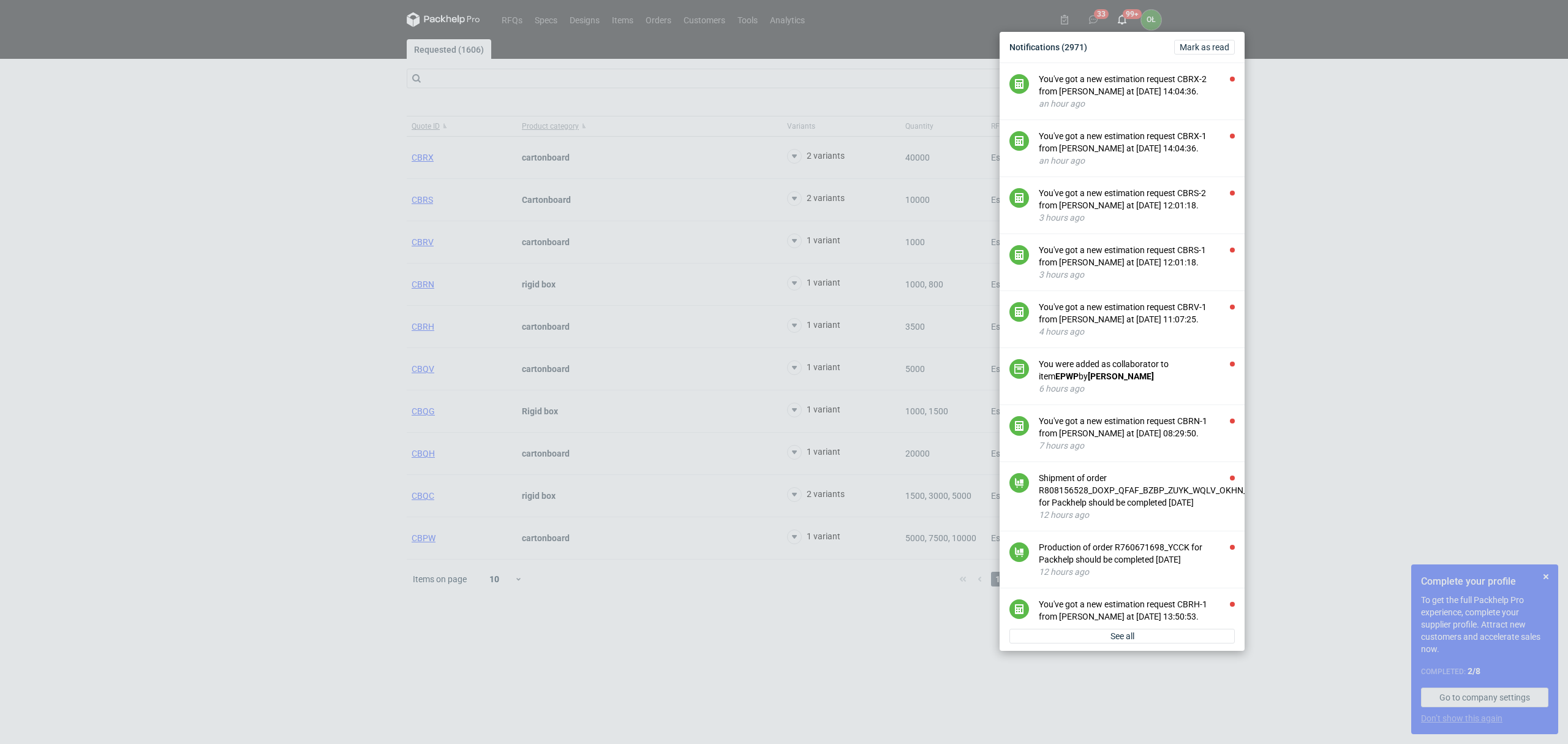
click at [429, 155] on div "Notifications (2971) [PERSON_NAME] as read You've got a new estimation request …" at bounding box center [784, 372] width 1568 height 744
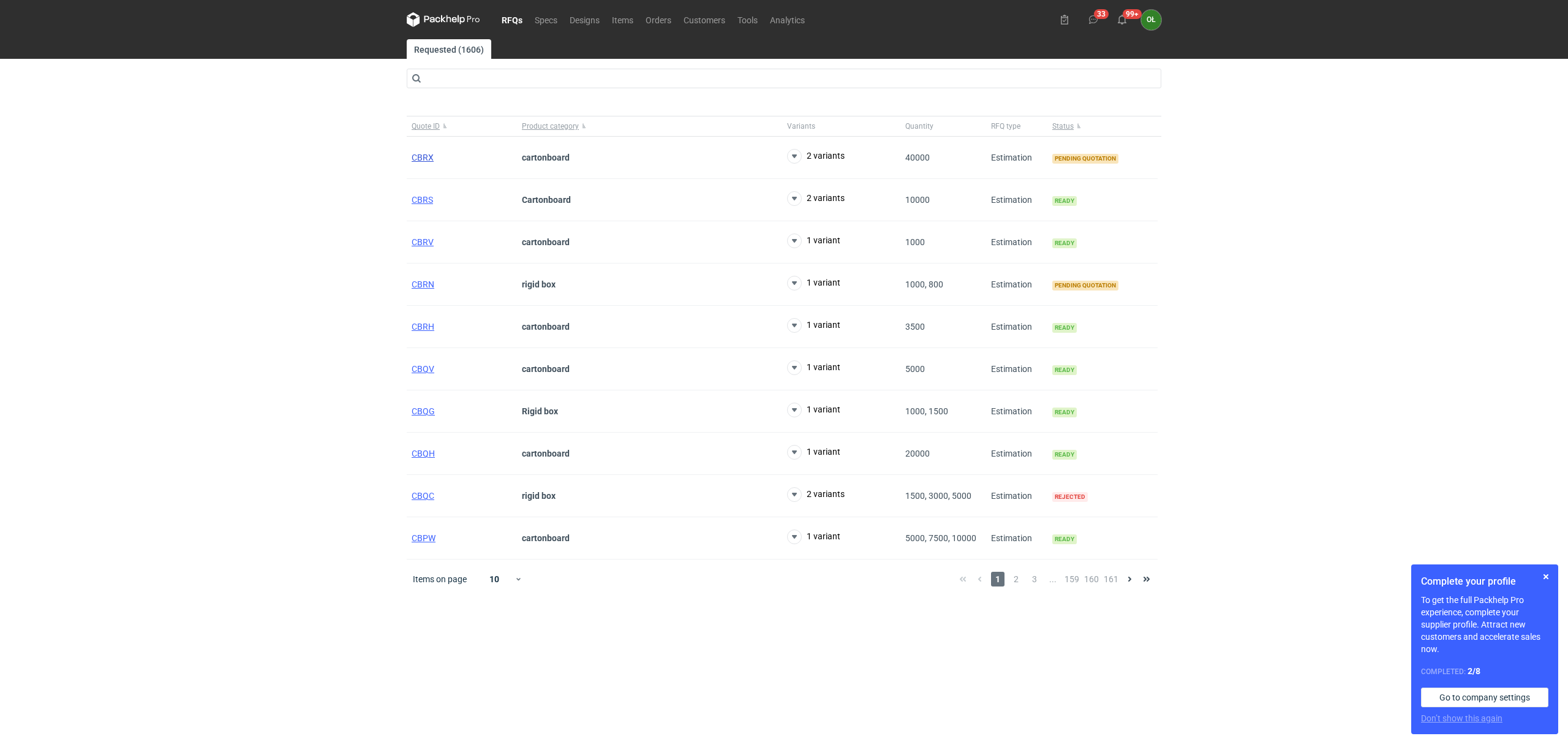
click at [429, 155] on span "CBRX" at bounding box center [422, 157] width 22 height 10
